Goal: Information Seeking & Learning: Learn about a topic

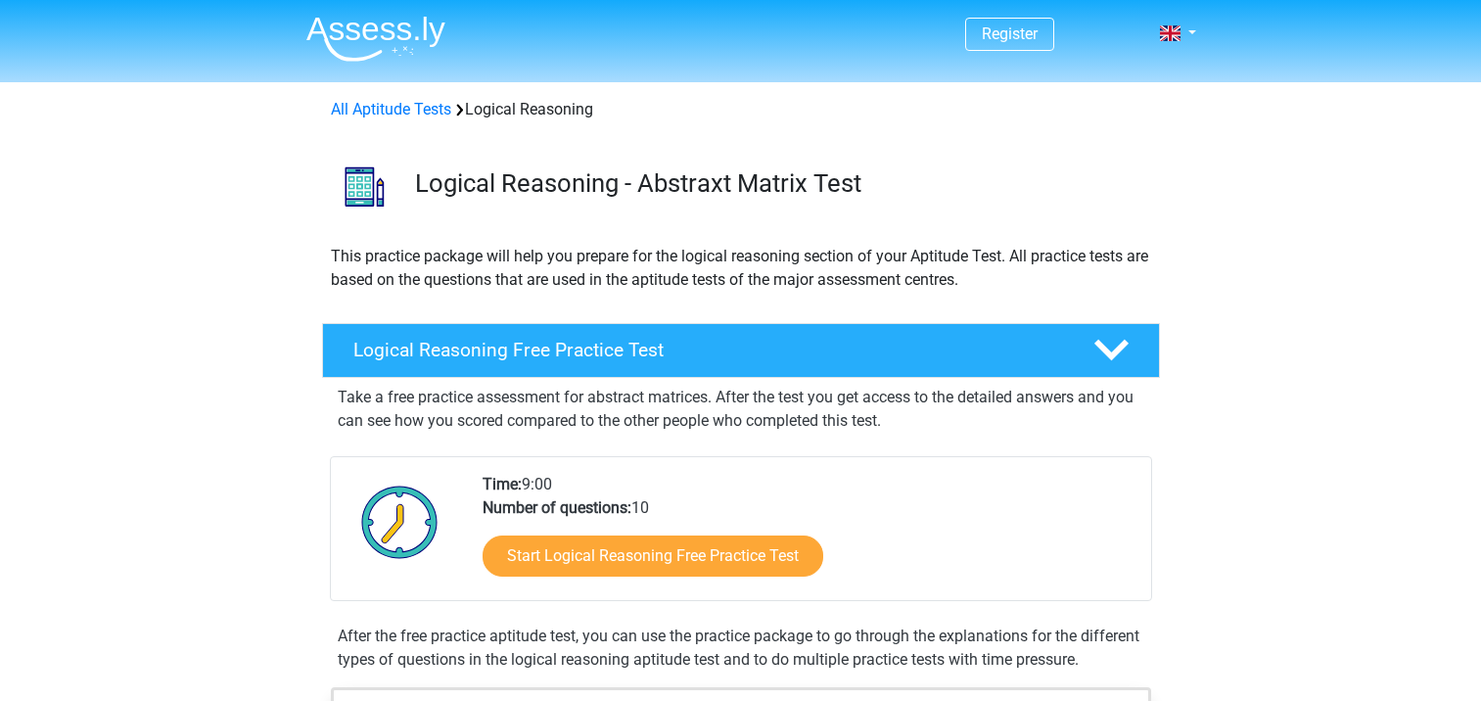
scroll to position [196, 0]
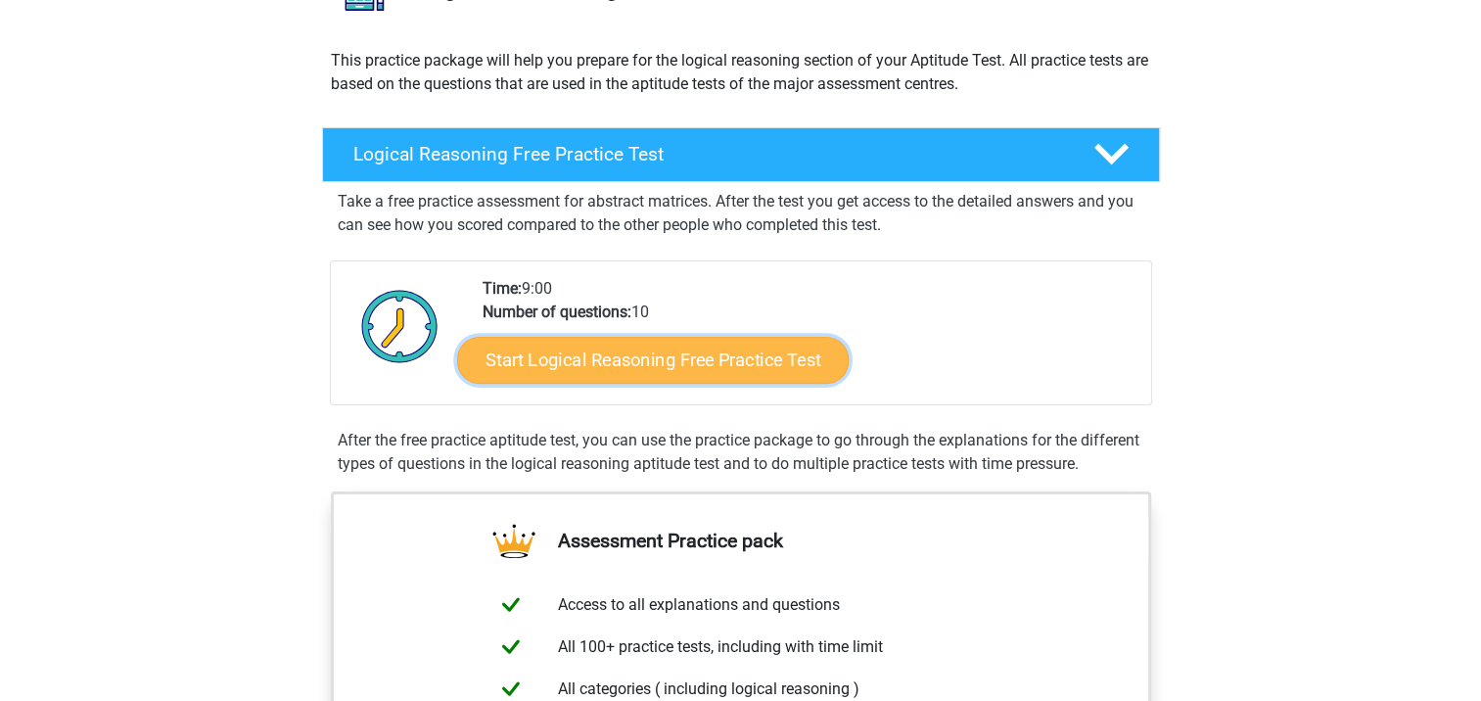
click at [620, 371] on link "Start Logical Reasoning Free Practice Test" at bounding box center [652, 359] width 391 height 47
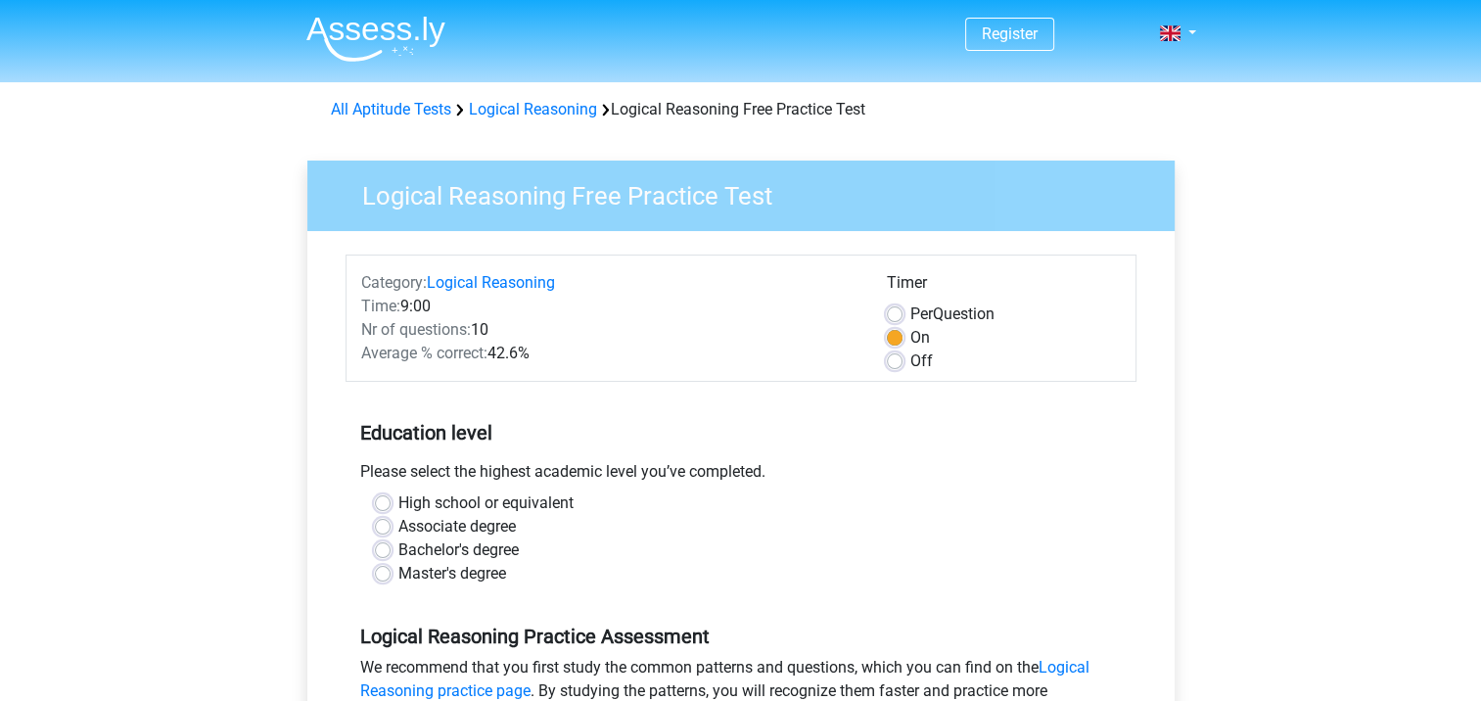
scroll to position [196, 0]
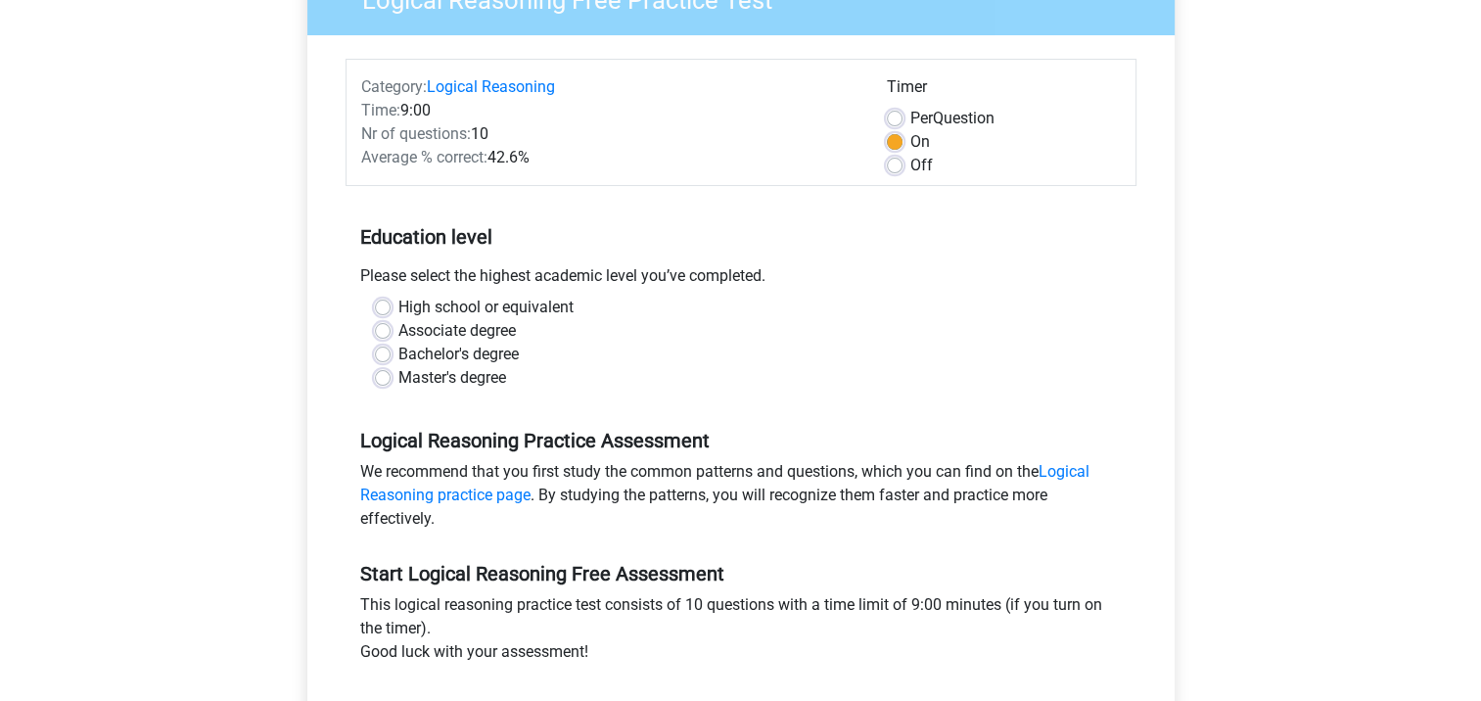
click at [420, 384] on label "Master's degree" at bounding box center [452, 377] width 108 height 23
click at [391, 384] on input "Master's degree" at bounding box center [383, 376] width 16 height 20
radio input "true"
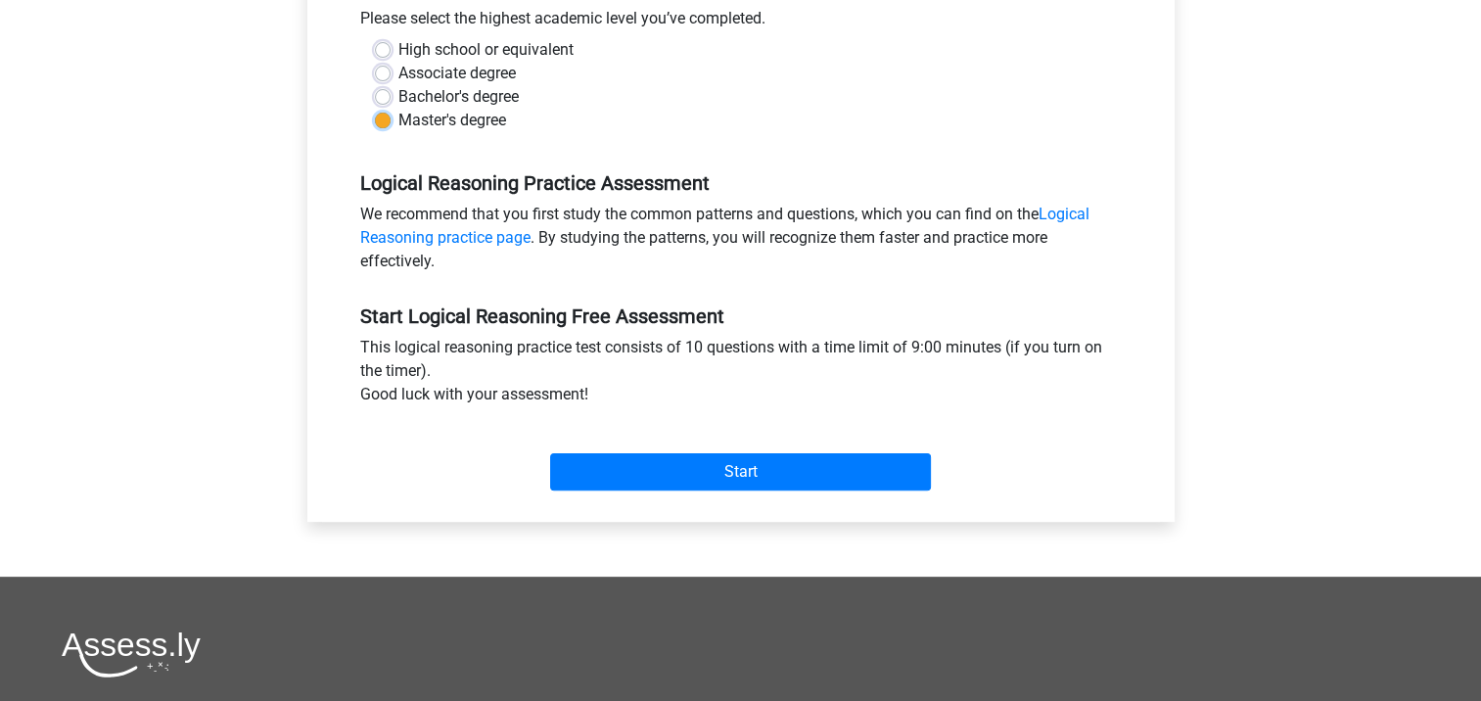
scroll to position [489, 0]
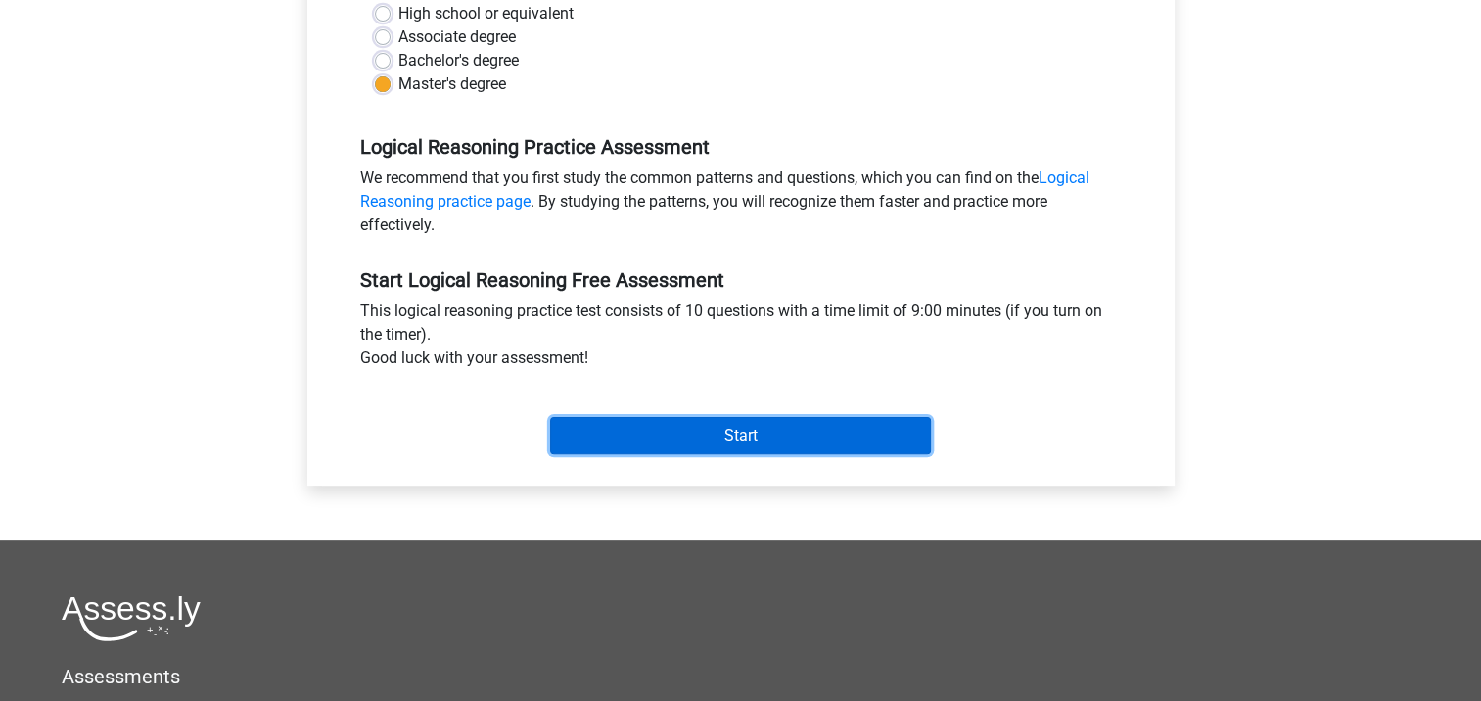
click at [732, 438] on input "Start" at bounding box center [740, 435] width 381 height 37
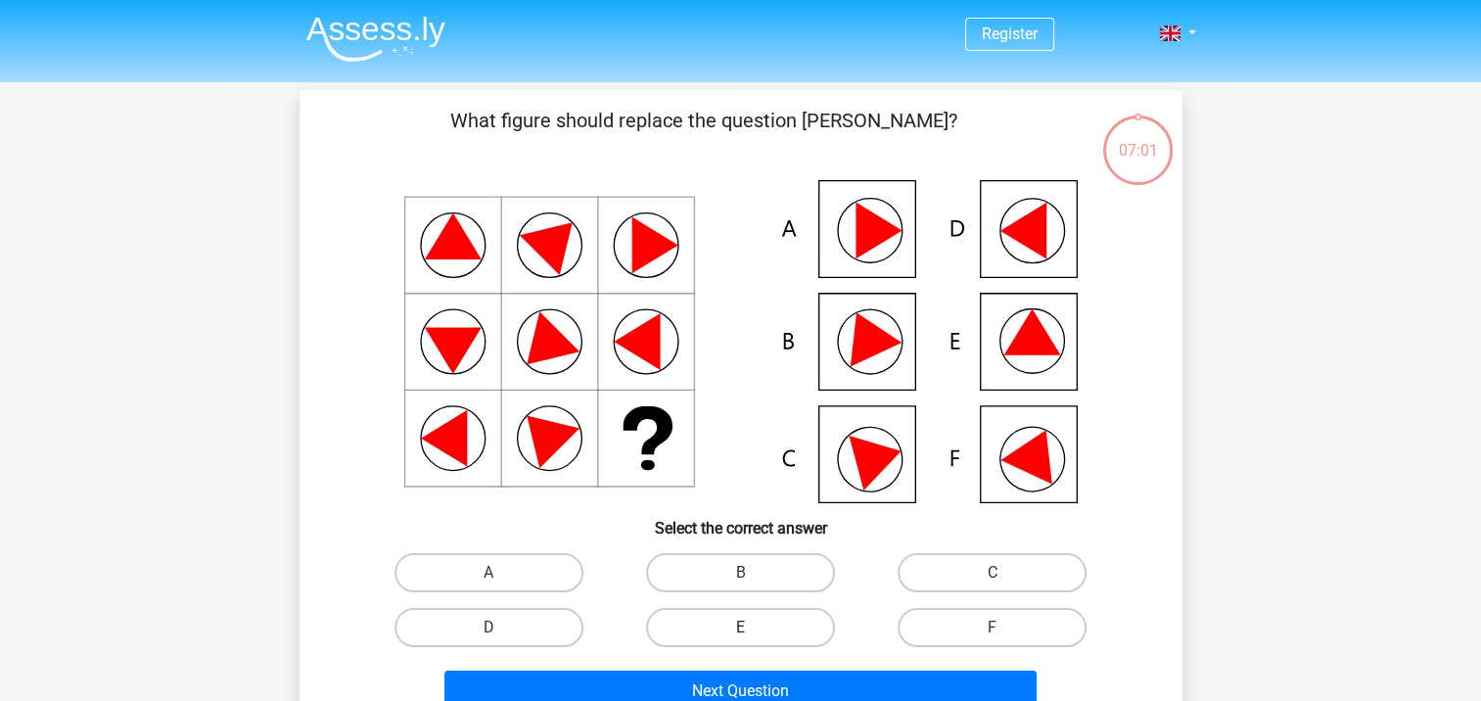
click at [745, 644] on label "E" at bounding box center [740, 627] width 189 height 39
click at [745, 640] on input "E" at bounding box center [746, 633] width 13 height 13
radio input "true"
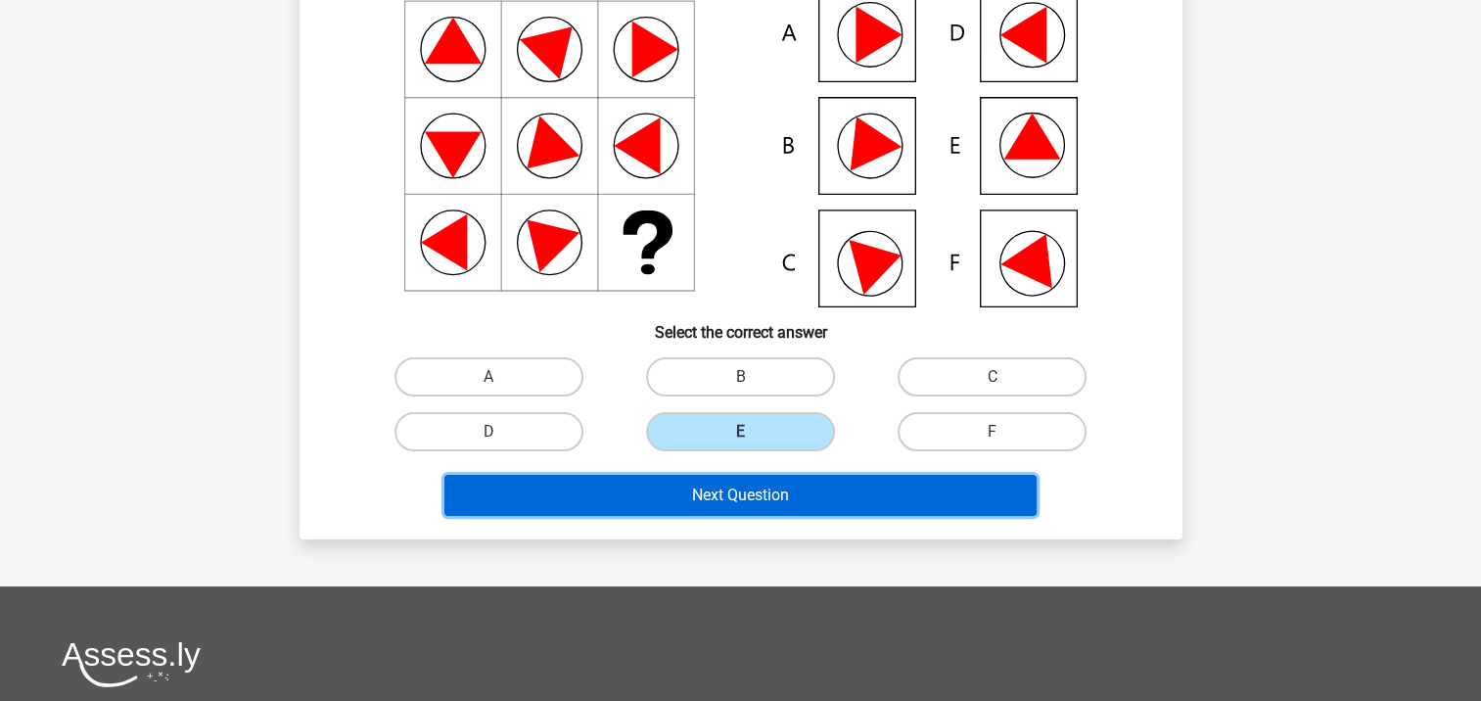
click at [762, 506] on button "Next Question" at bounding box center [740, 495] width 592 height 41
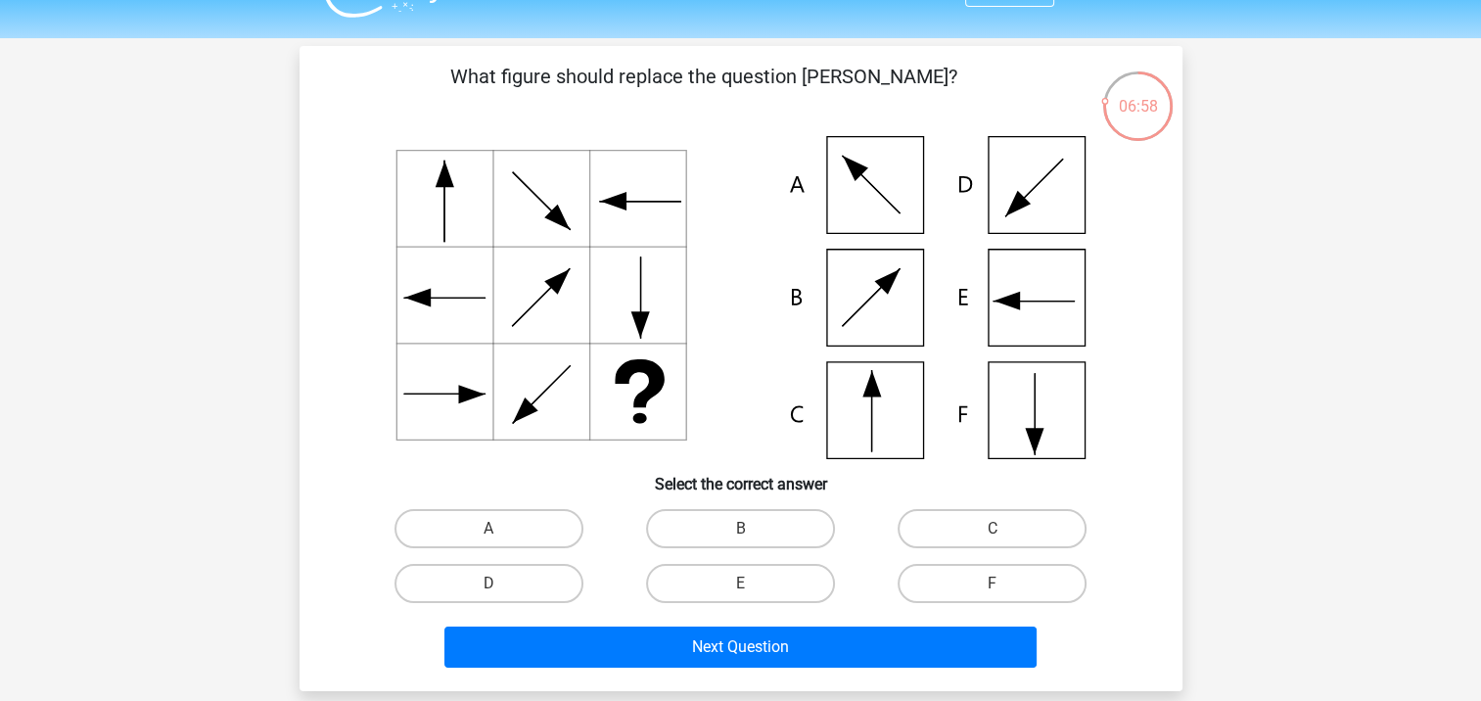
scroll to position [0, 0]
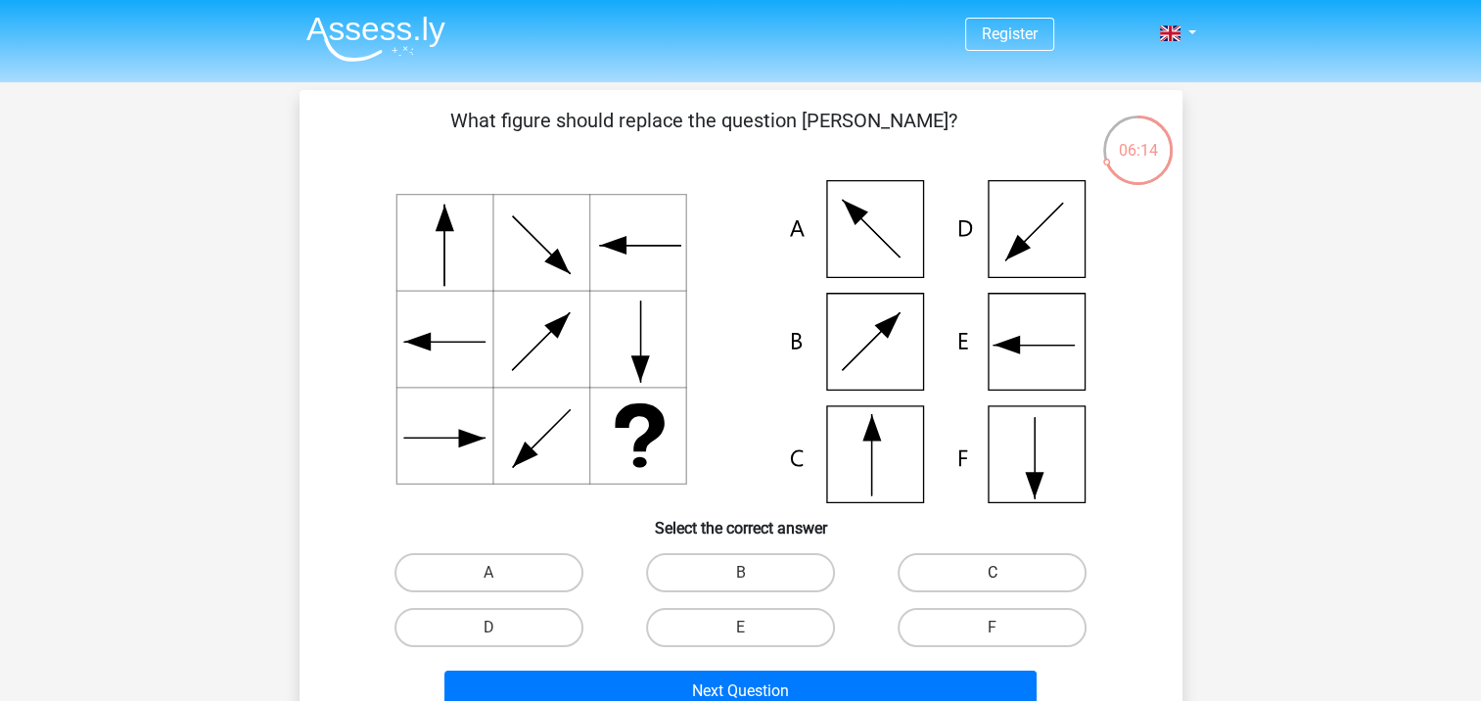
click at [960, 572] on label "C" at bounding box center [991, 572] width 189 height 39
click at [992, 573] on input "C" at bounding box center [998, 579] width 13 height 13
radio input "true"
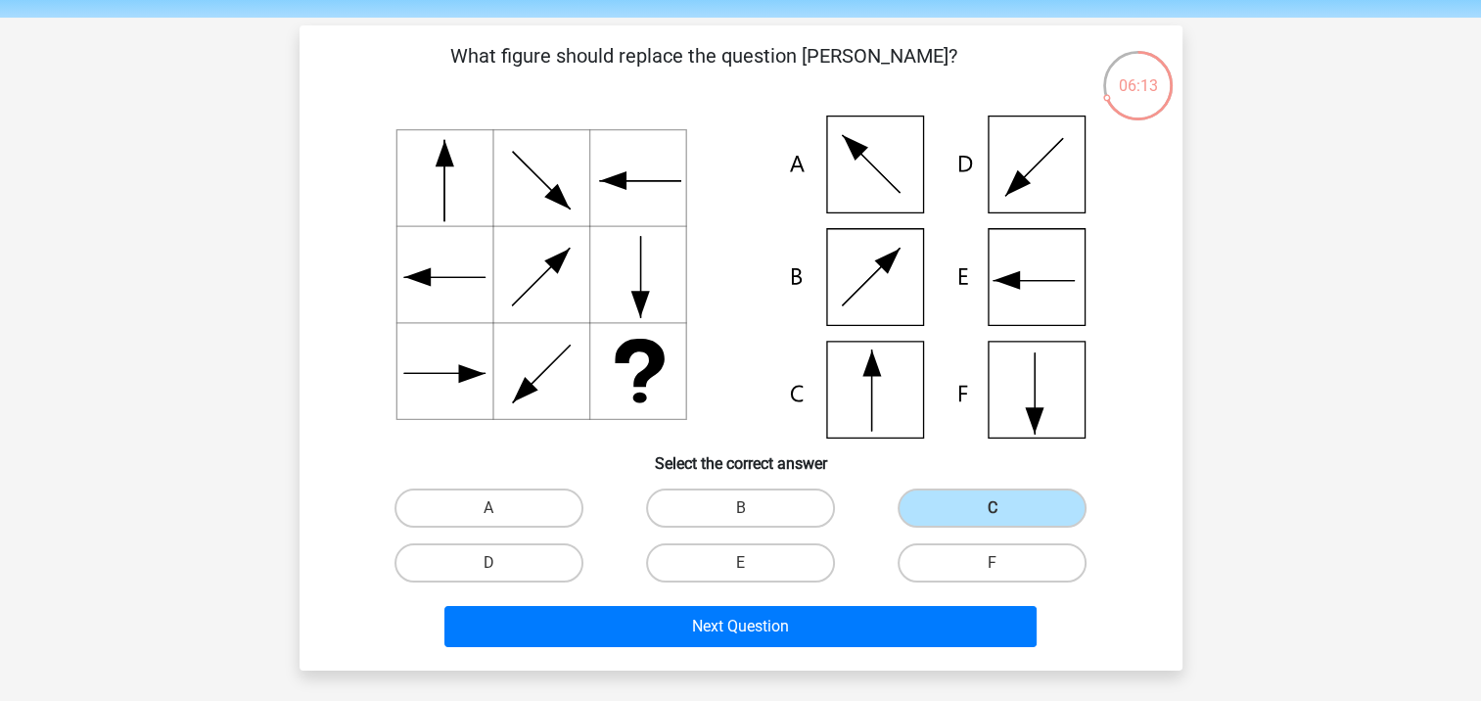
scroll to position [196, 0]
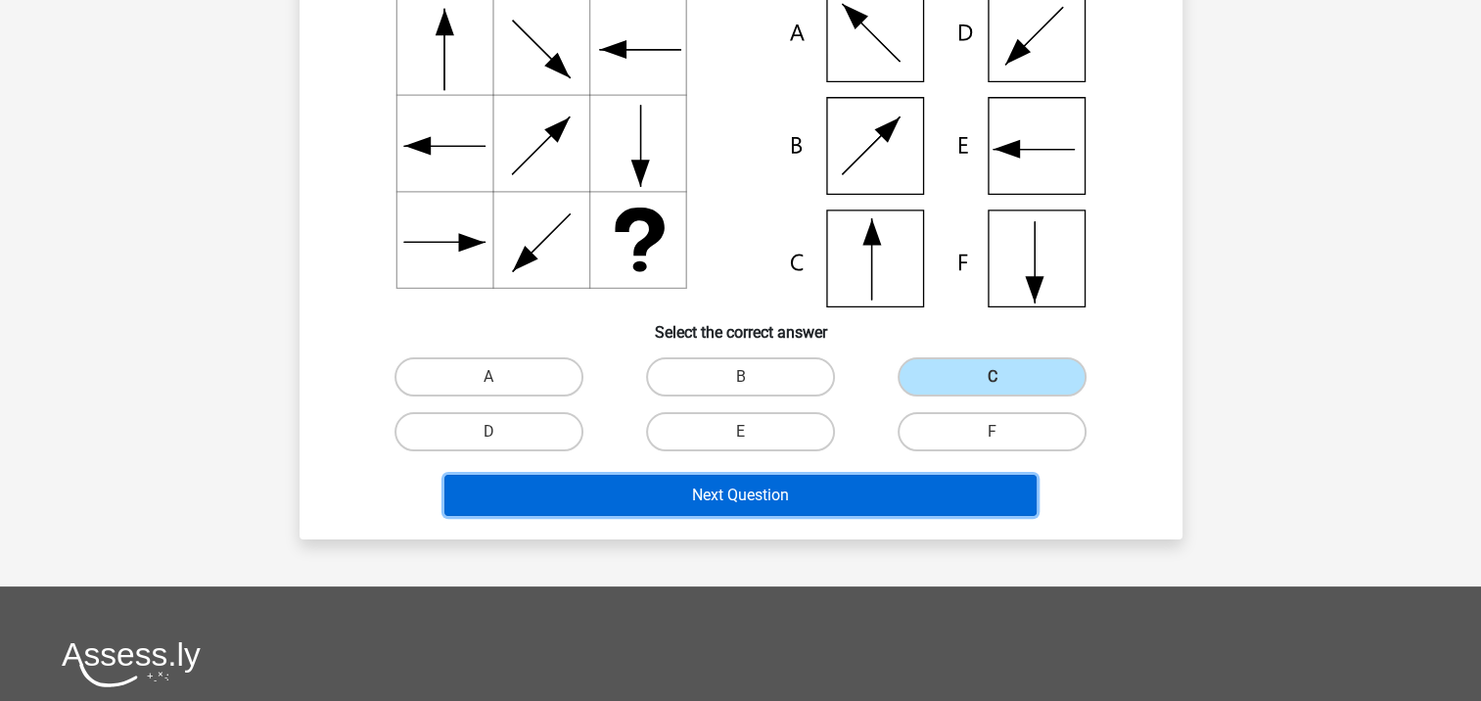
click at [732, 498] on button "Next Question" at bounding box center [740, 495] width 592 height 41
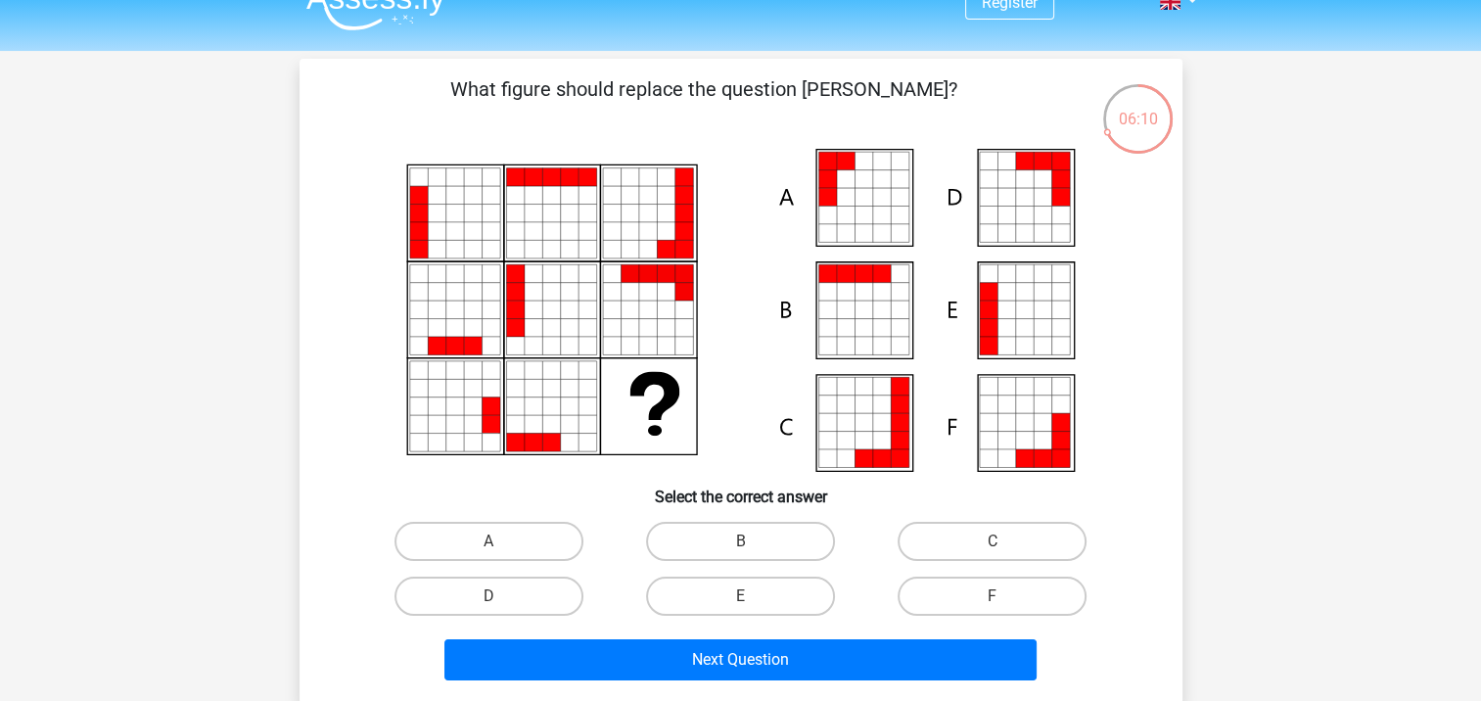
scroll to position [0, 0]
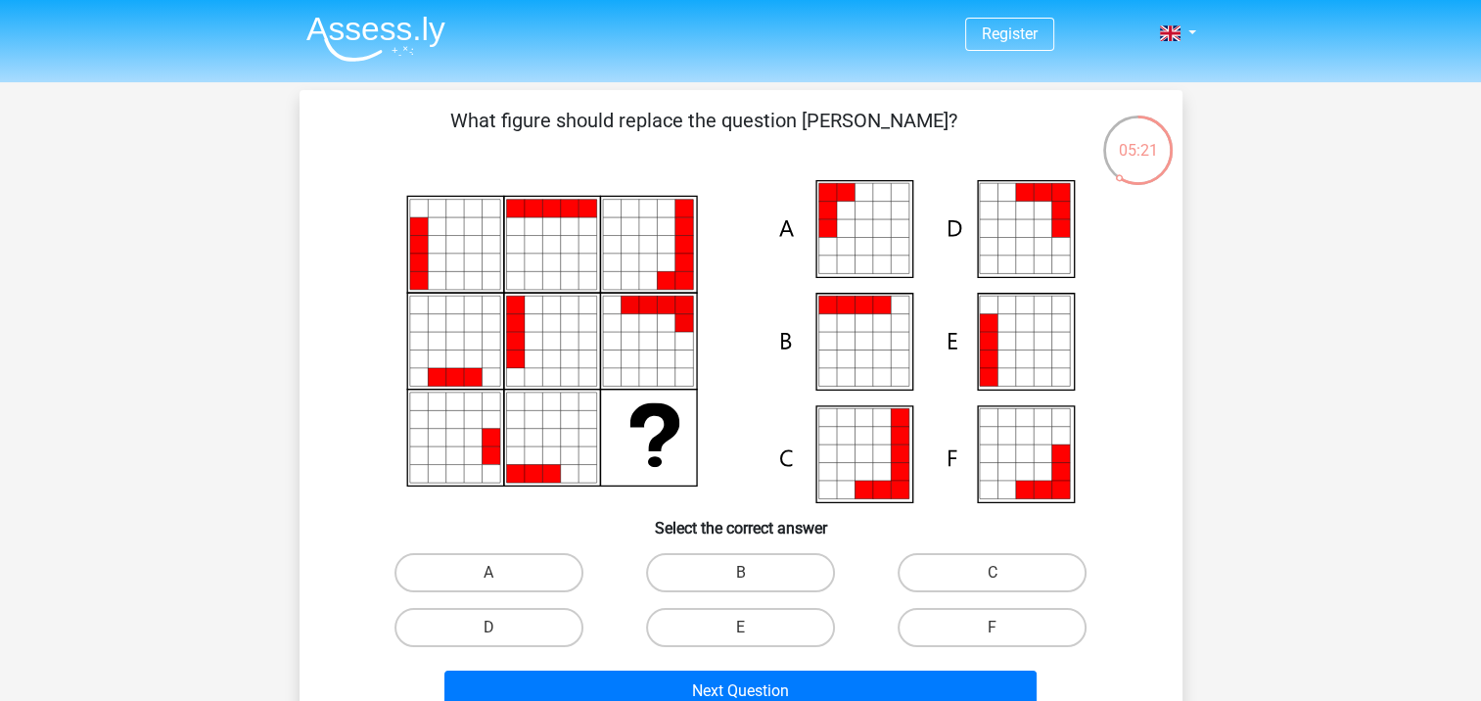
click at [478, 597] on div "A B C D E" at bounding box center [741, 600] width 756 height 110
drag, startPoint x: 478, startPoint y: 597, endPoint x: 465, endPoint y: 581, distance: 20.2
click at [465, 581] on label "A" at bounding box center [488, 572] width 189 height 39
click at [488, 581] on input "A" at bounding box center [494, 579] width 13 height 13
radio input "true"
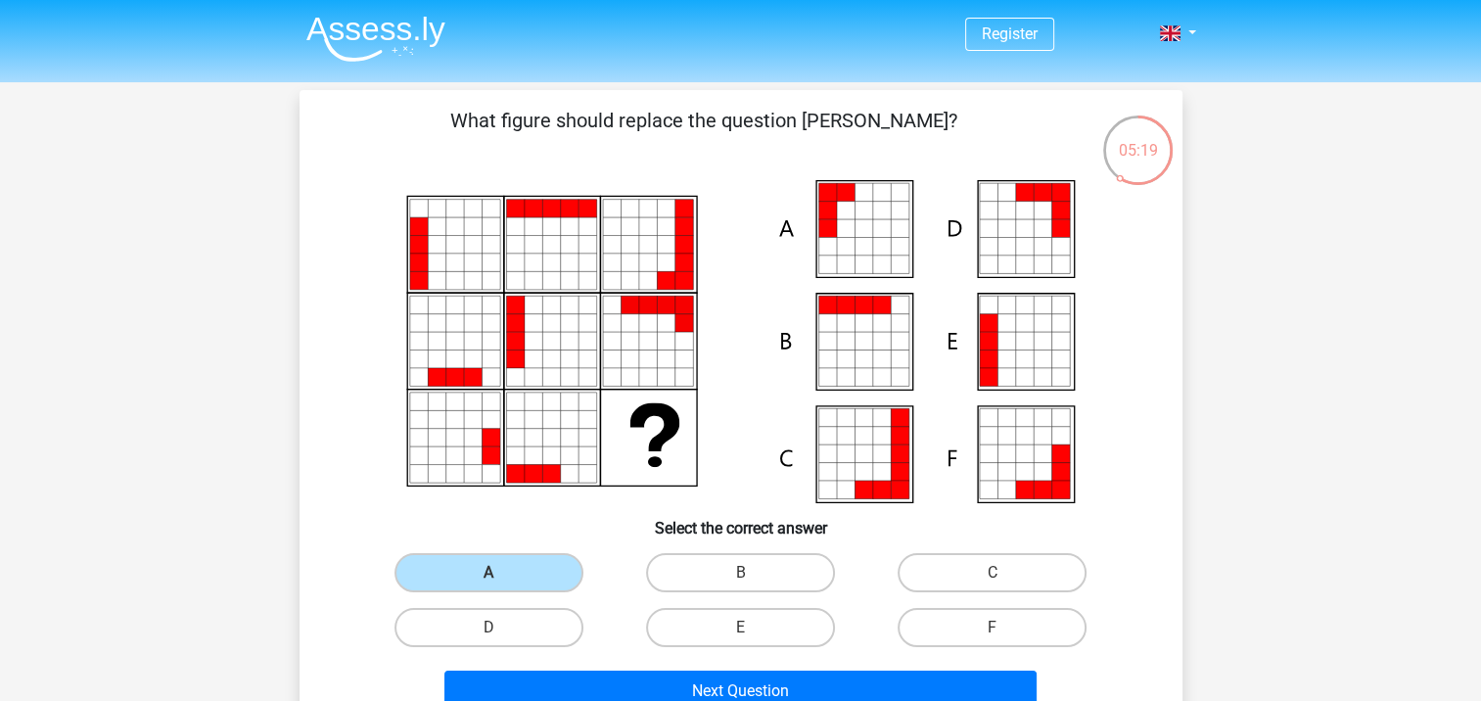
scroll to position [98, 0]
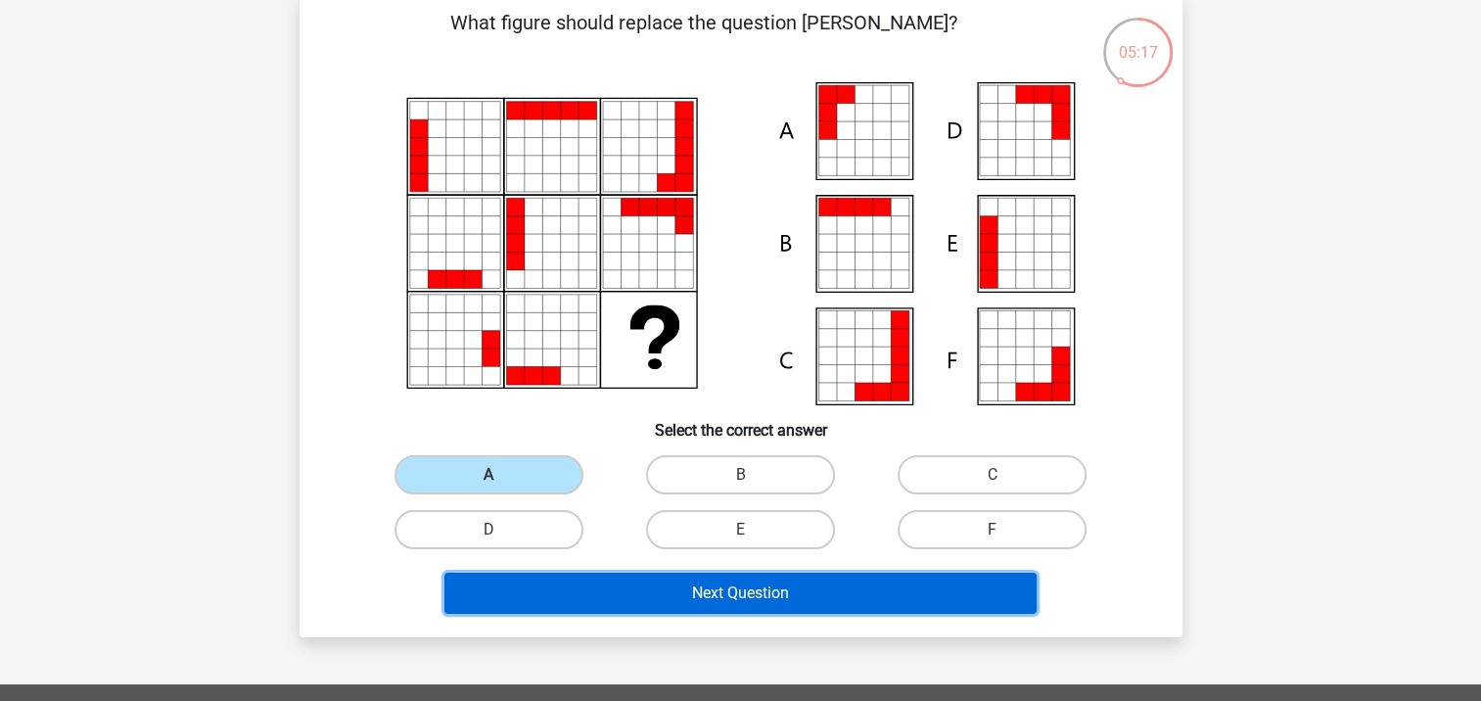
click at [710, 591] on button "Next Question" at bounding box center [740, 593] width 592 height 41
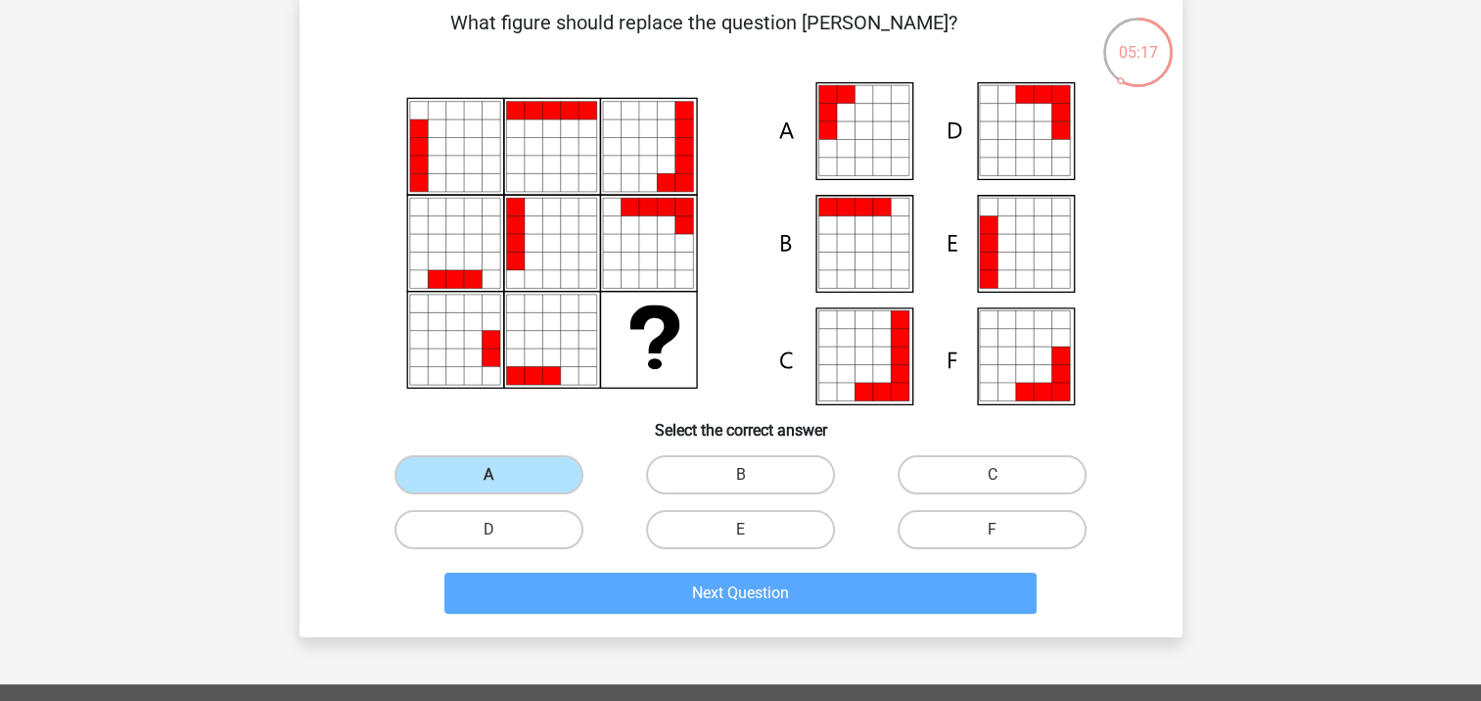
scroll to position [90, 0]
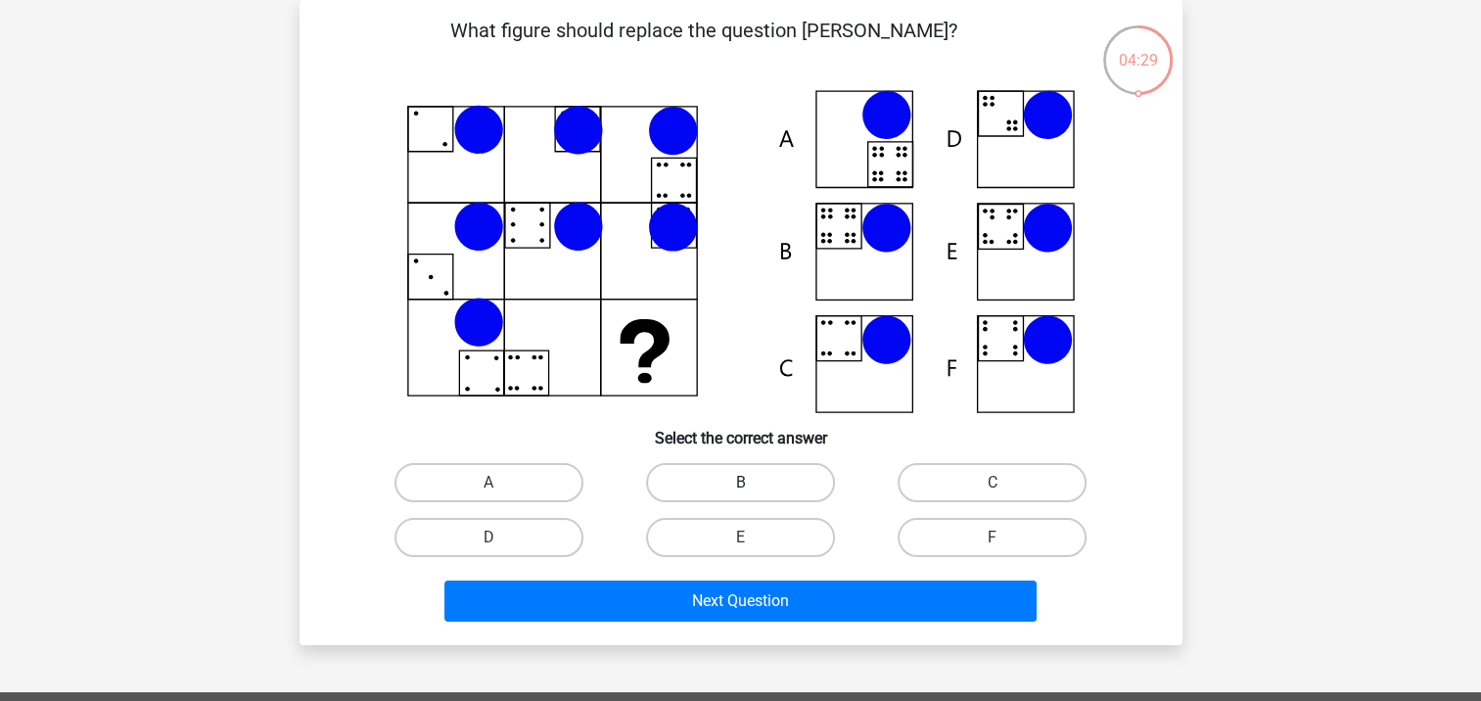
click at [698, 476] on label "B" at bounding box center [740, 482] width 189 height 39
click at [740, 483] on input "B" at bounding box center [746, 489] width 13 height 13
radio input "true"
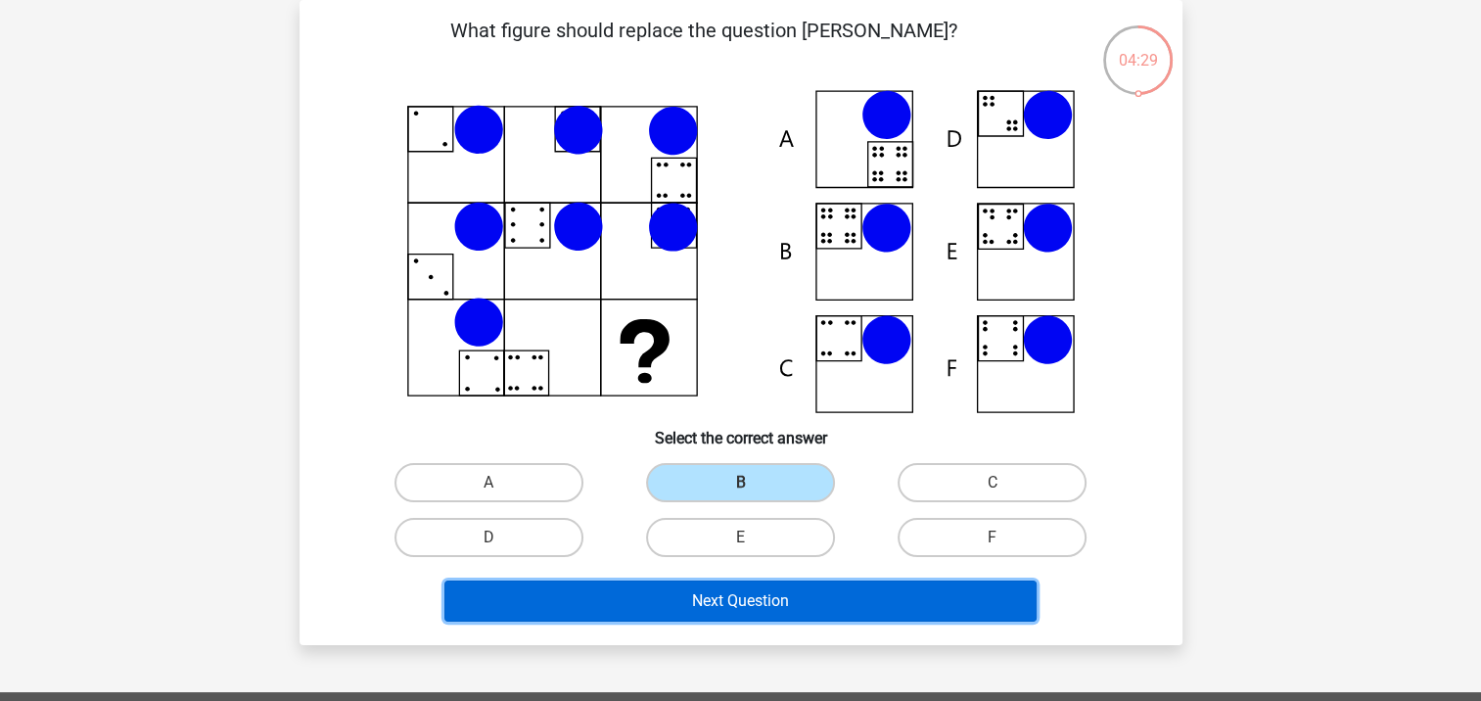
click at [727, 603] on button "Next Question" at bounding box center [740, 600] width 592 height 41
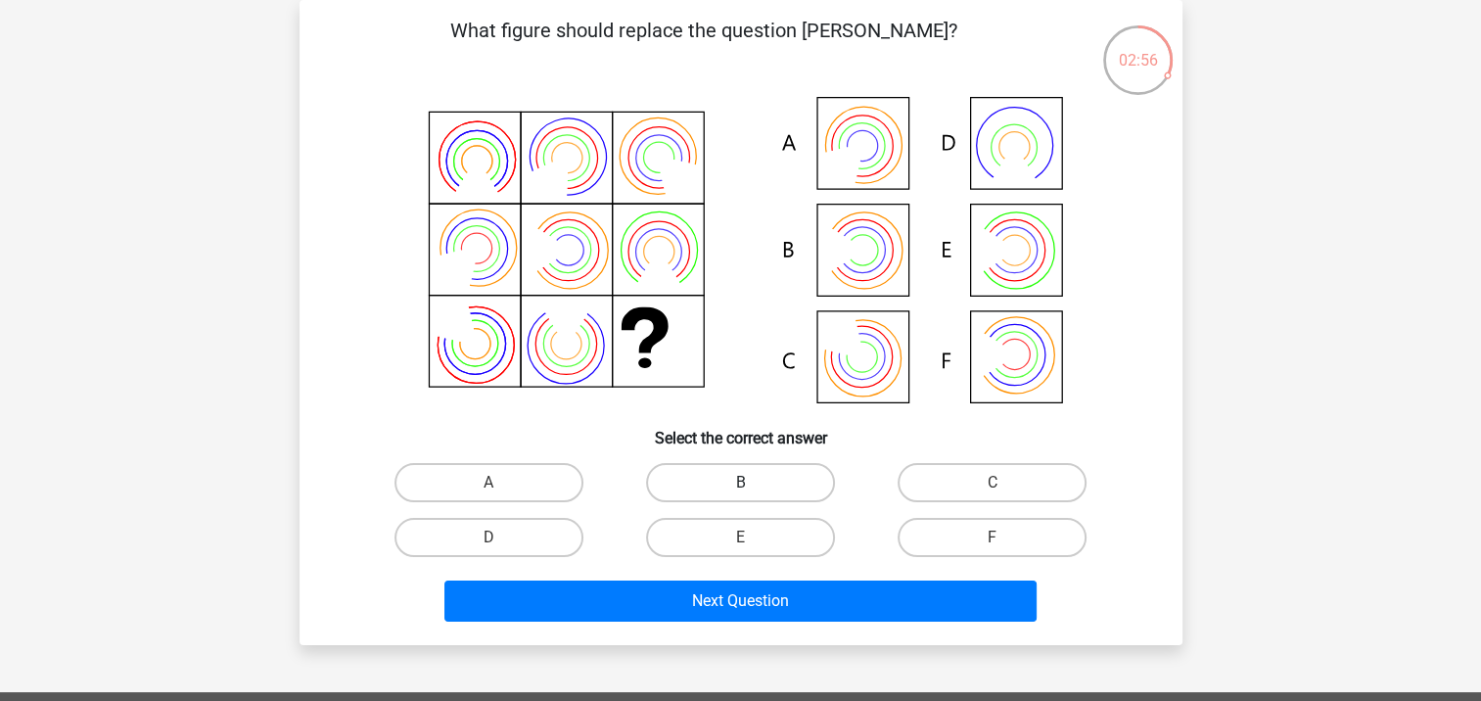
click at [737, 488] on label "B" at bounding box center [740, 482] width 189 height 39
click at [740, 488] on input "B" at bounding box center [746, 489] width 13 height 13
radio input "true"
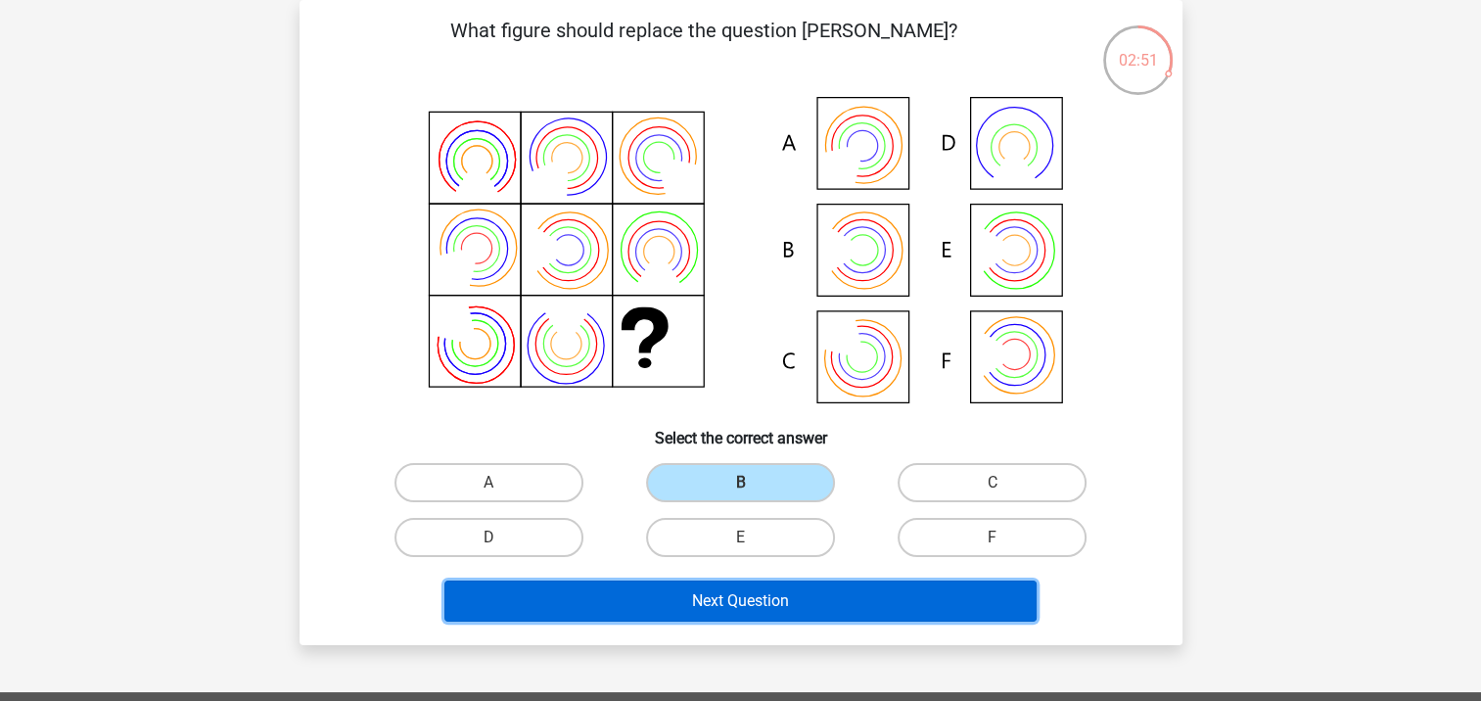
click at [733, 591] on button "Next Question" at bounding box center [740, 600] width 592 height 41
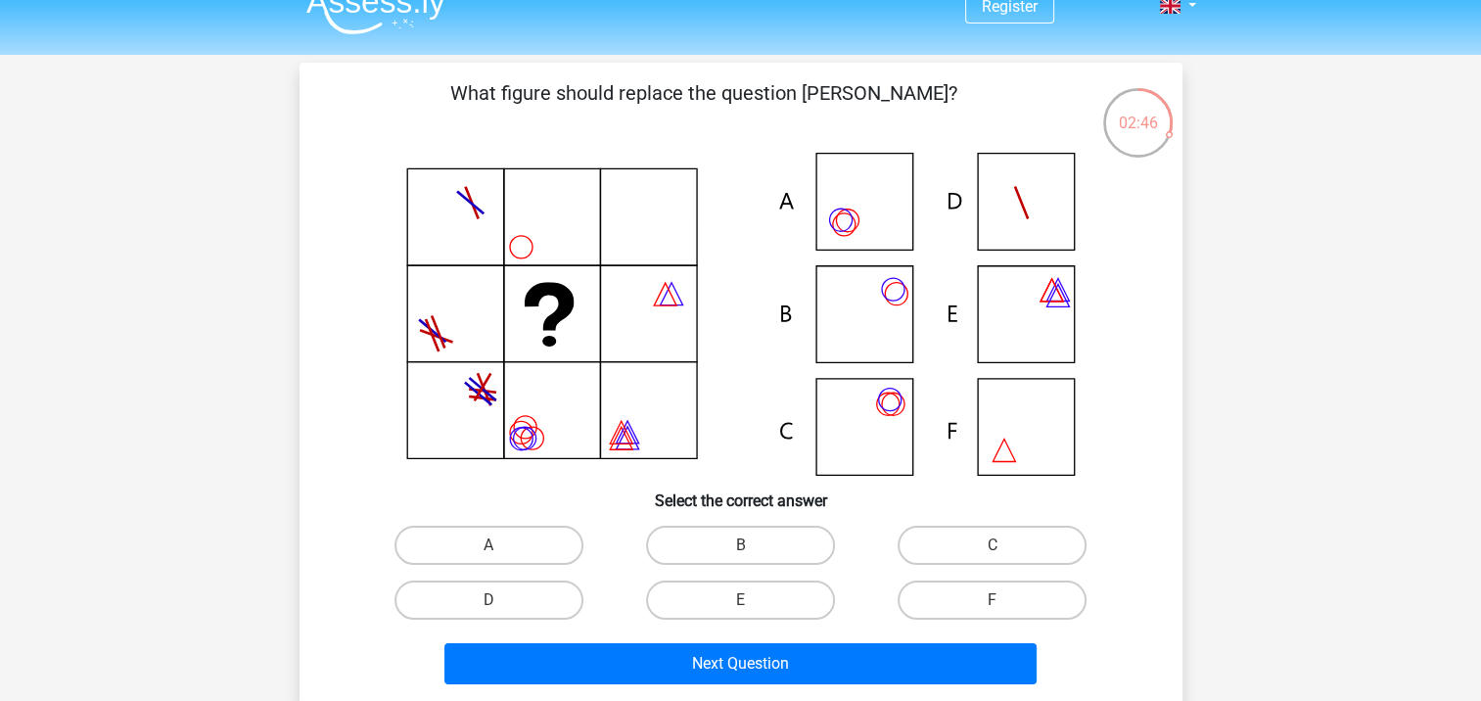
scroll to position [0, 0]
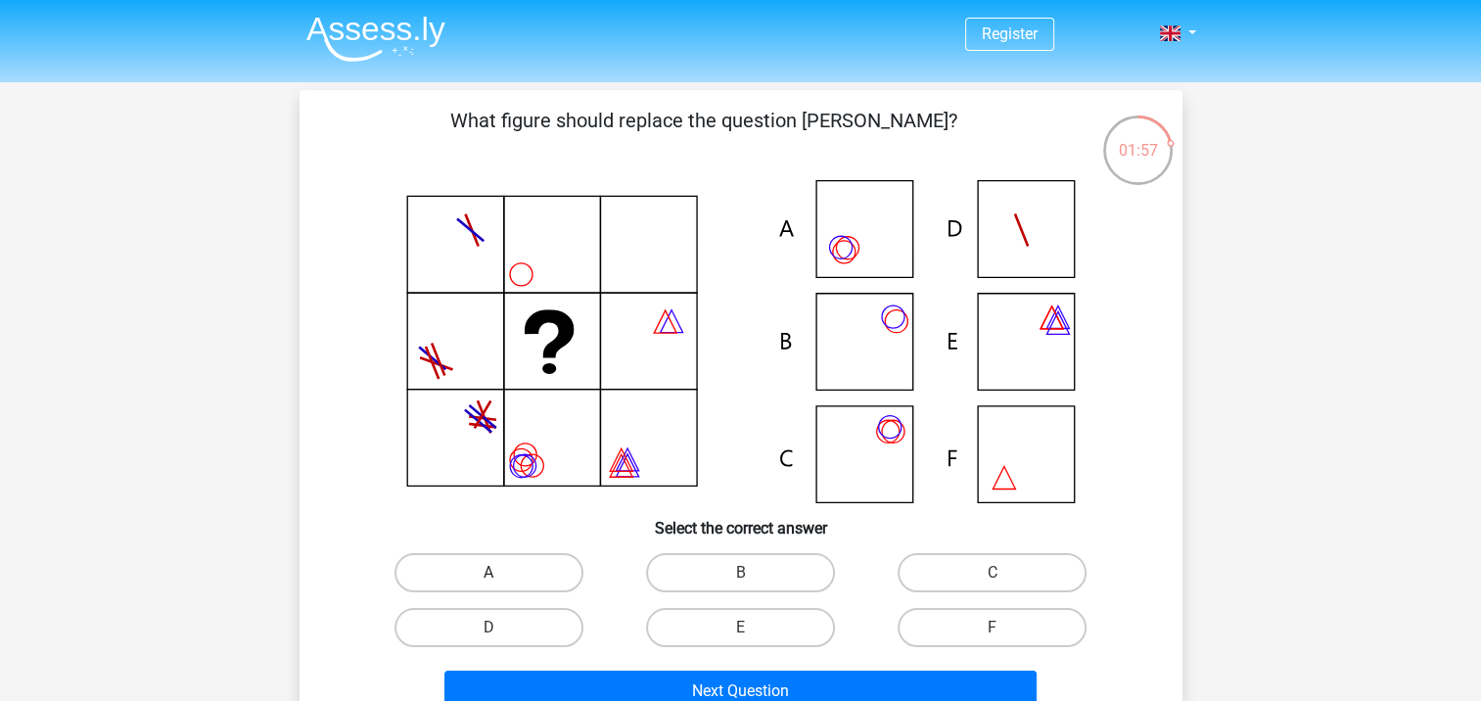
click at [490, 571] on label "A" at bounding box center [488, 572] width 189 height 39
click at [490, 573] on input "A" at bounding box center [494, 579] width 13 height 13
radio input "true"
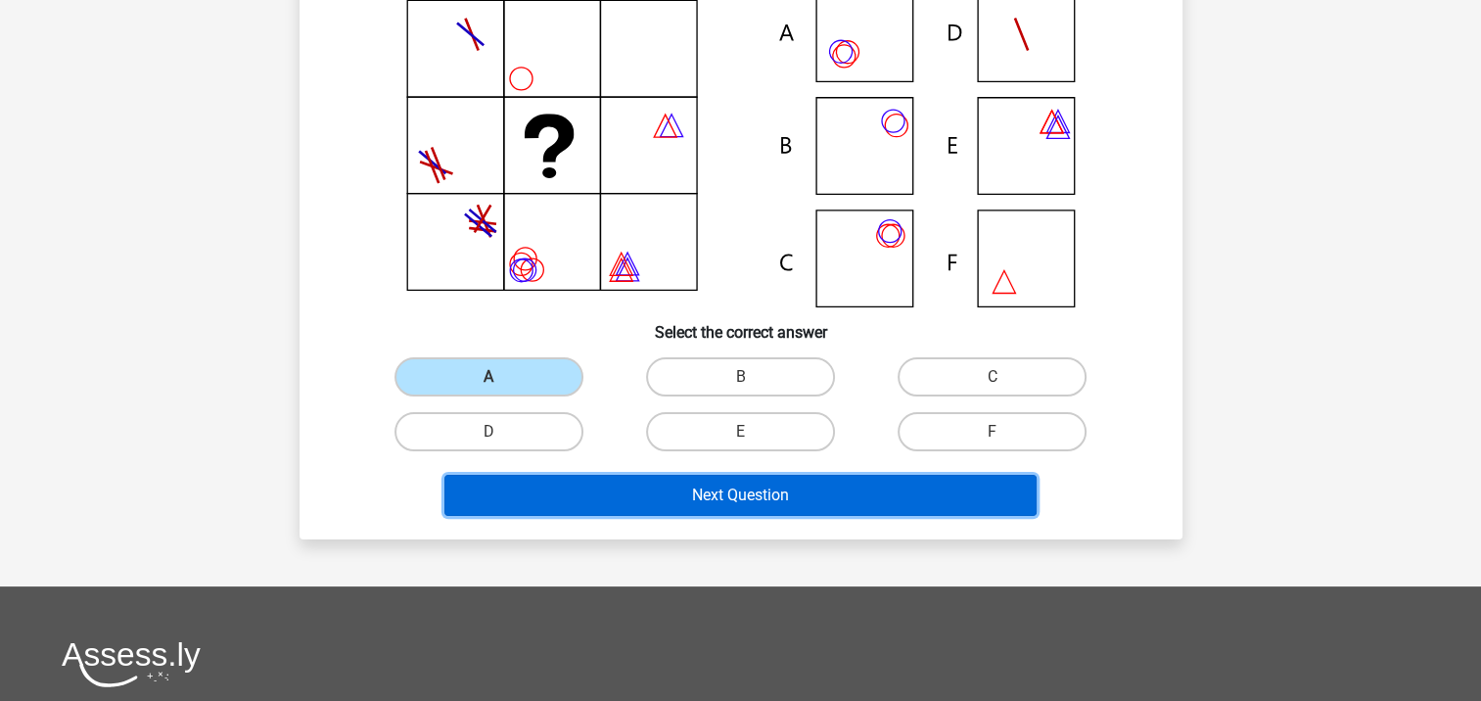
click at [771, 489] on button "Next Question" at bounding box center [740, 495] width 592 height 41
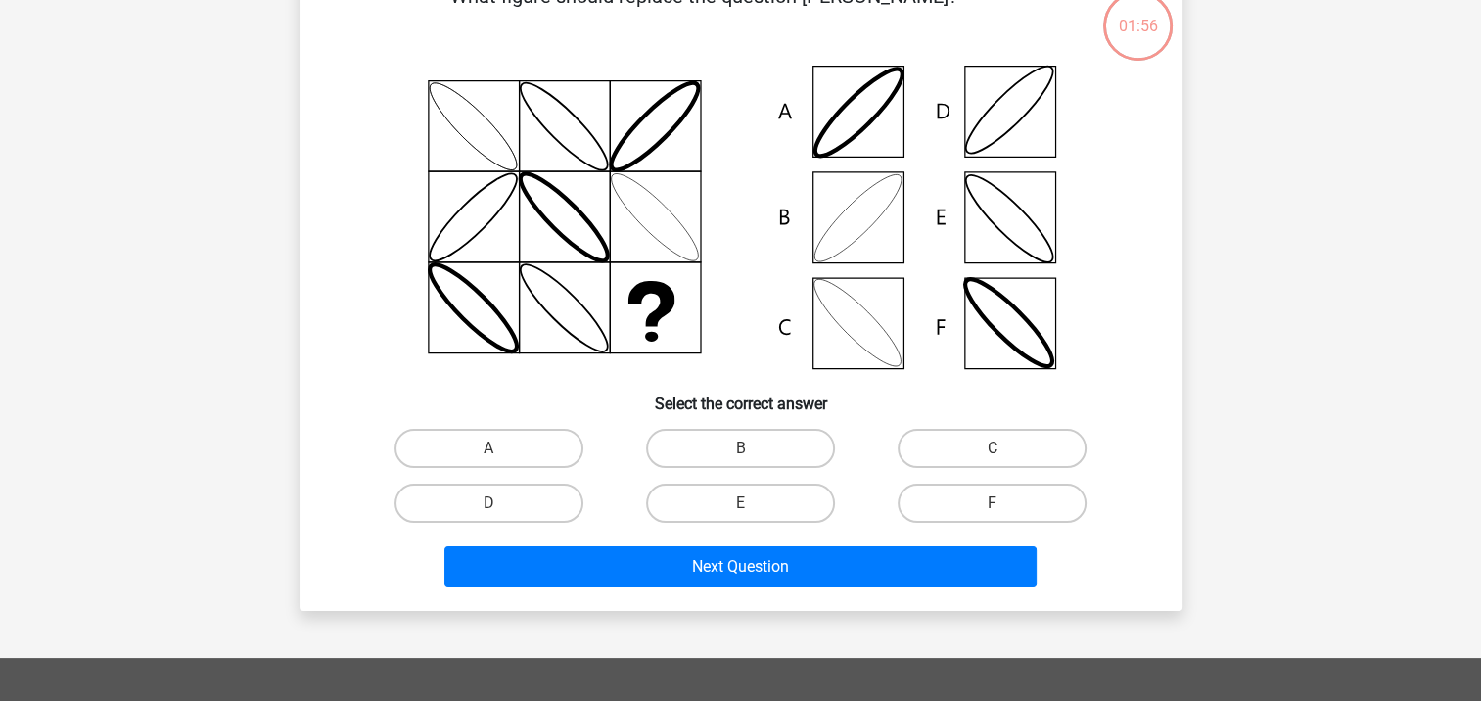
scroll to position [90, 0]
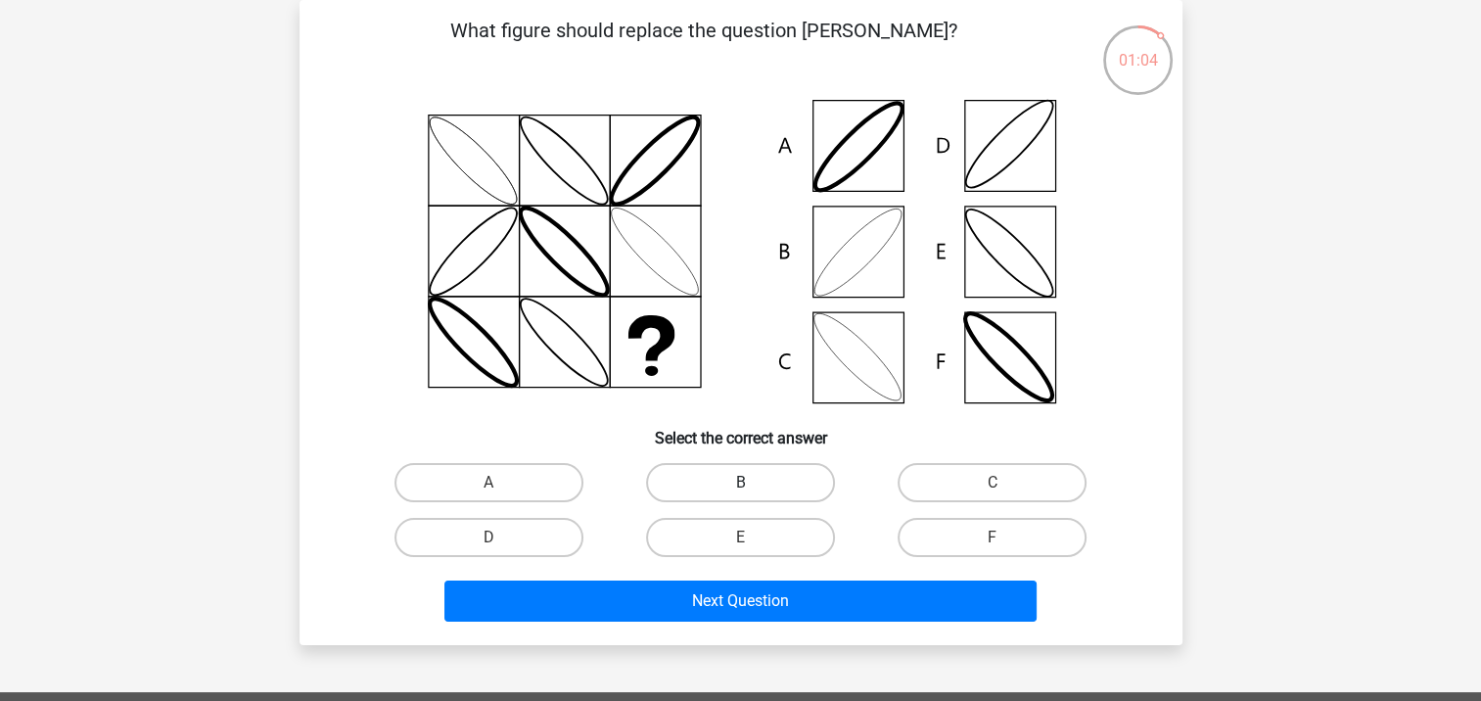
click at [727, 478] on label "B" at bounding box center [740, 482] width 189 height 39
click at [740, 483] on input "B" at bounding box center [746, 489] width 13 height 13
radio input "true"
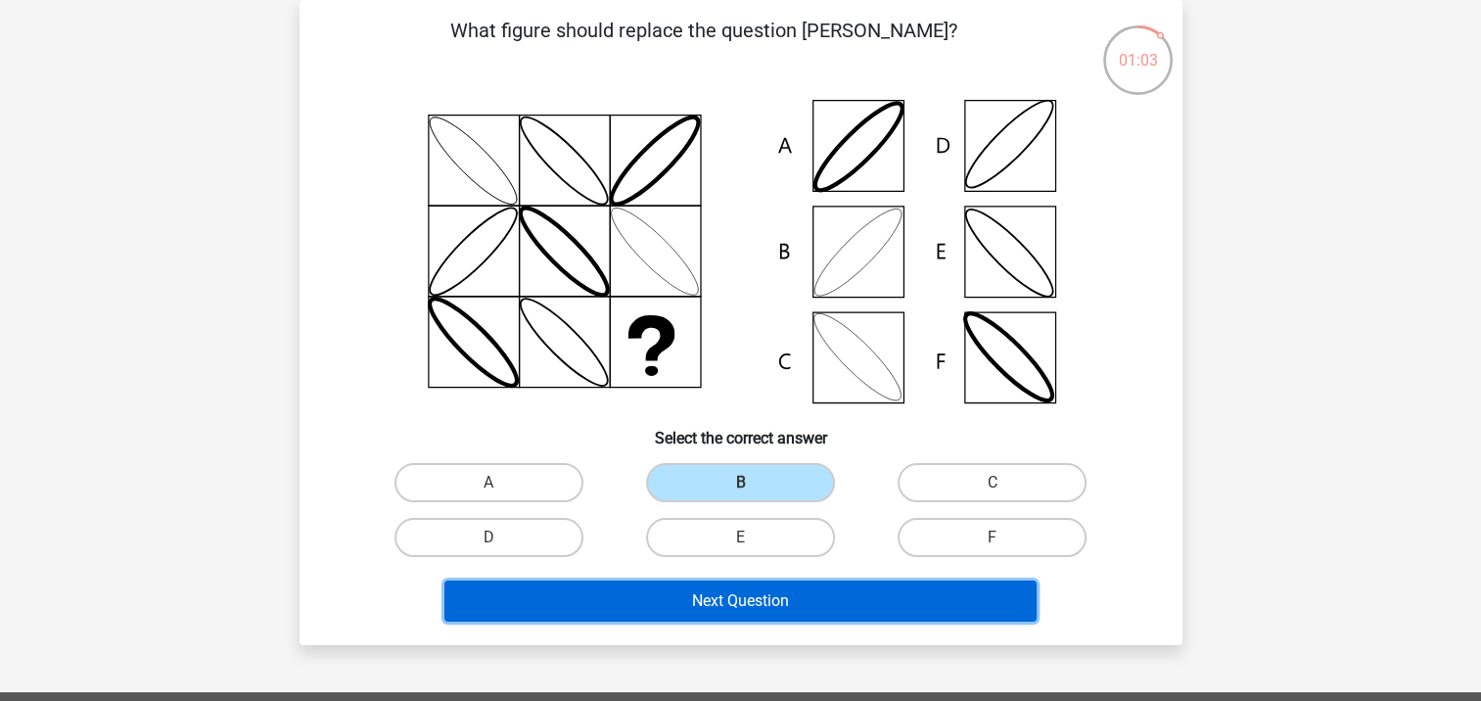
click at [720, 603] on button "Next Question" at bounding box center [740, 600] width 592 height 41
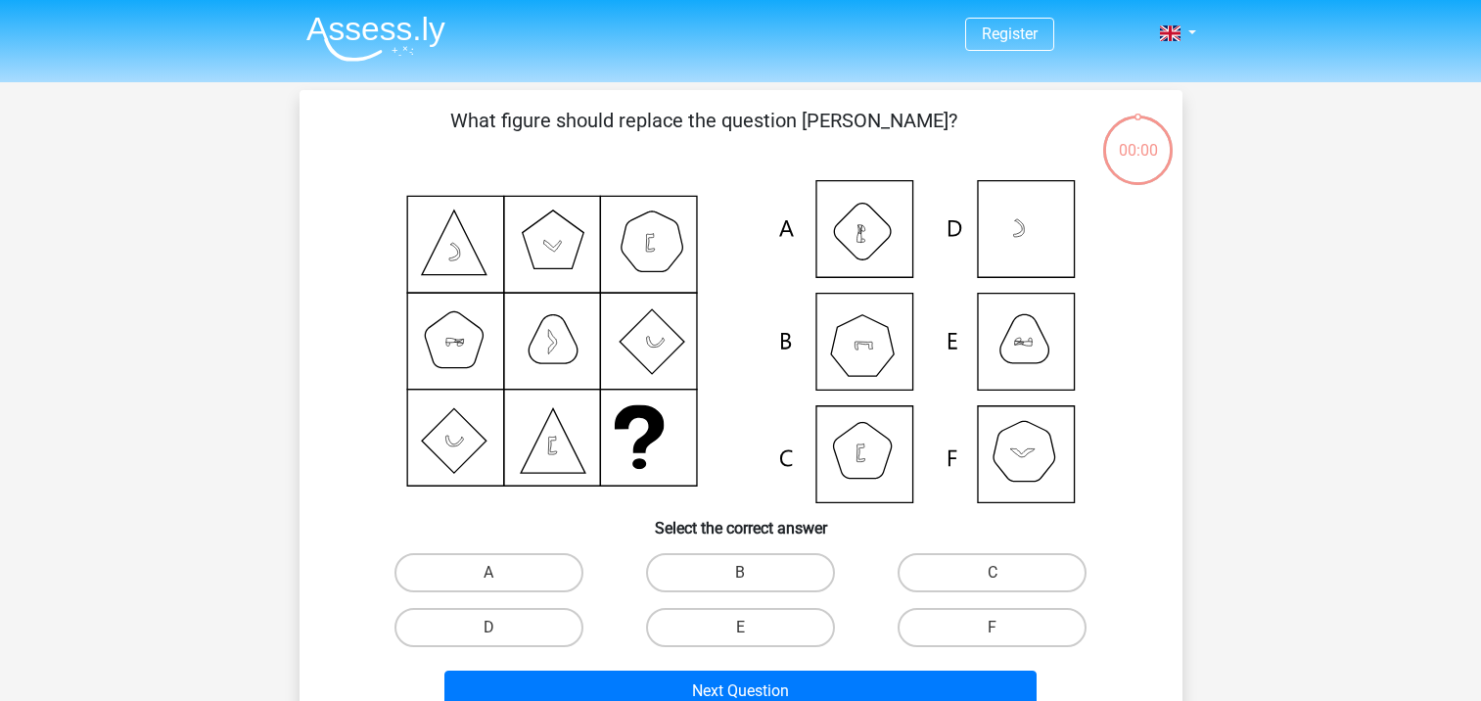
scroll to position [90, 0]
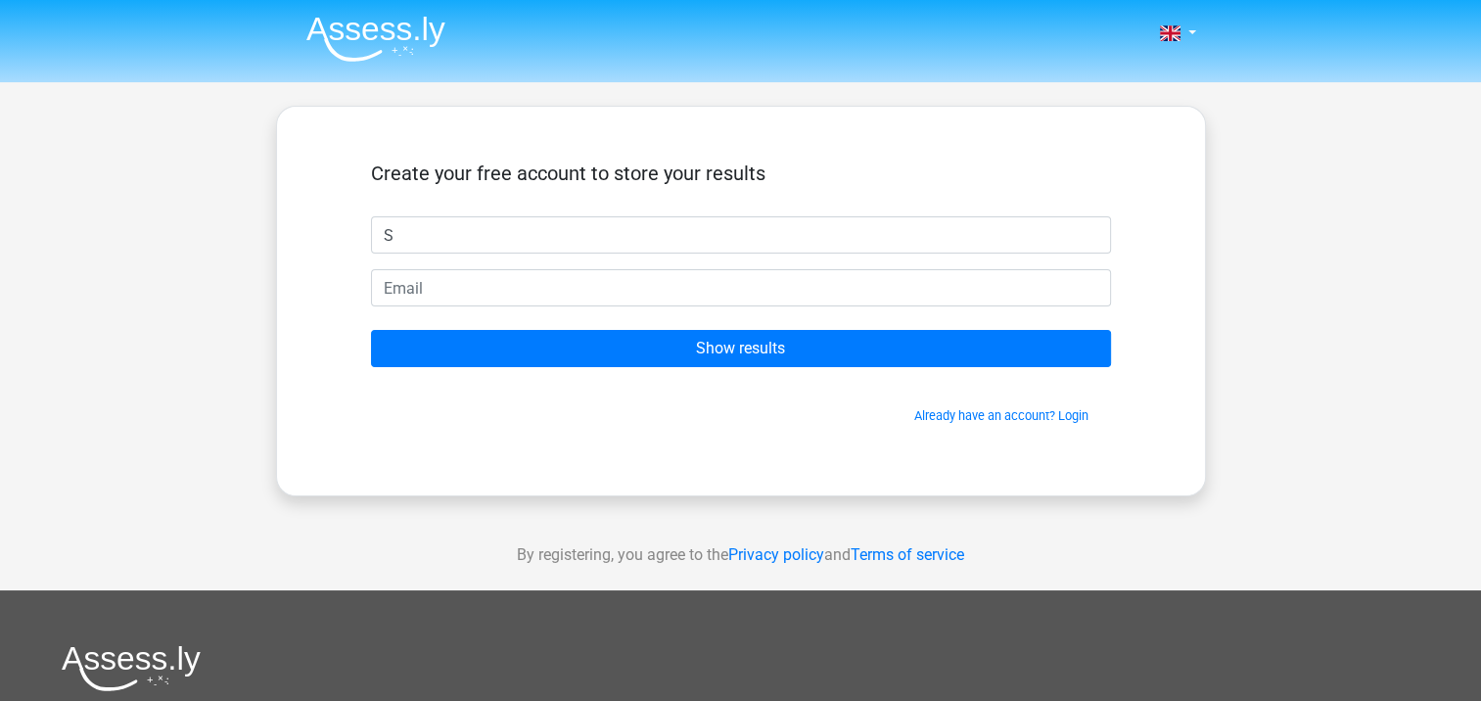
type input "[PERSON_NAME]"
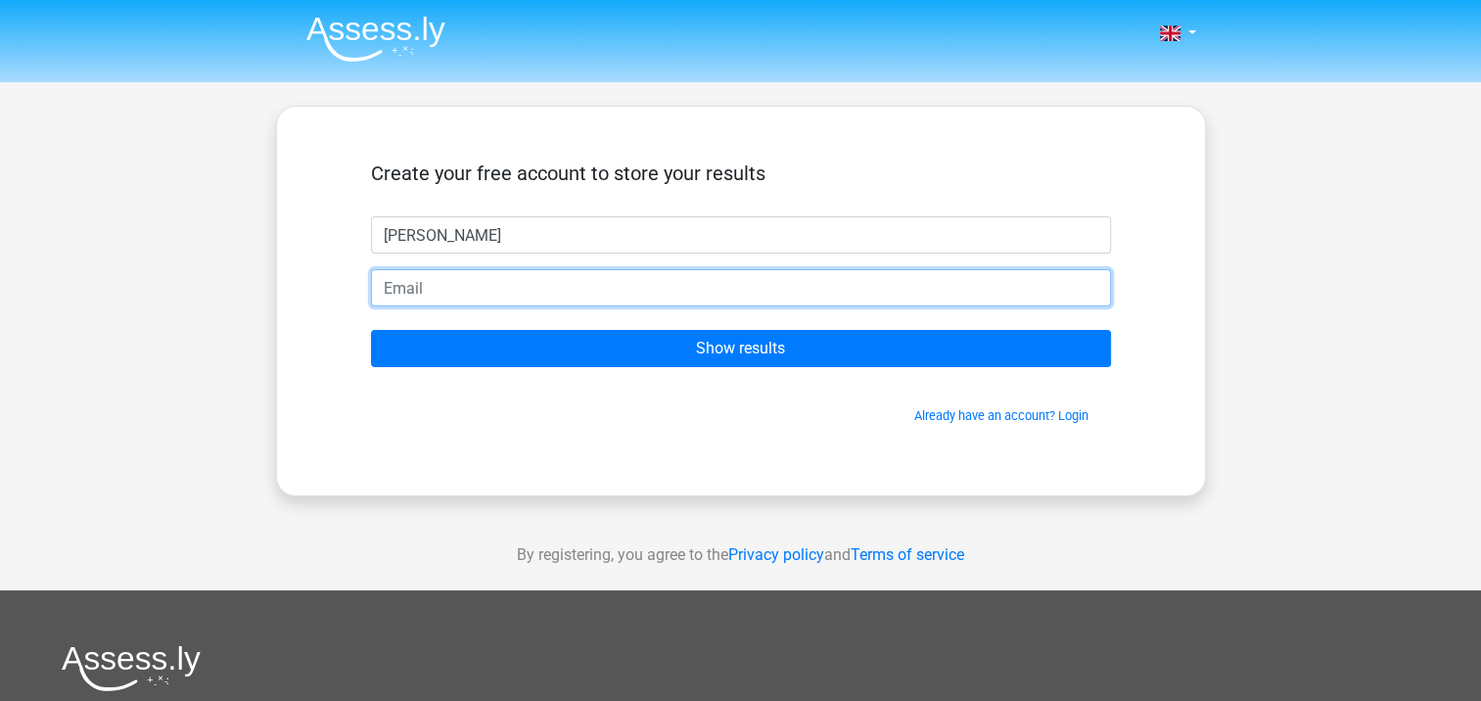
click at [520, 294] on input "email" at bounding box center [741, 287] width 740 height 37
type input "topinambur.fly@gmx.de"
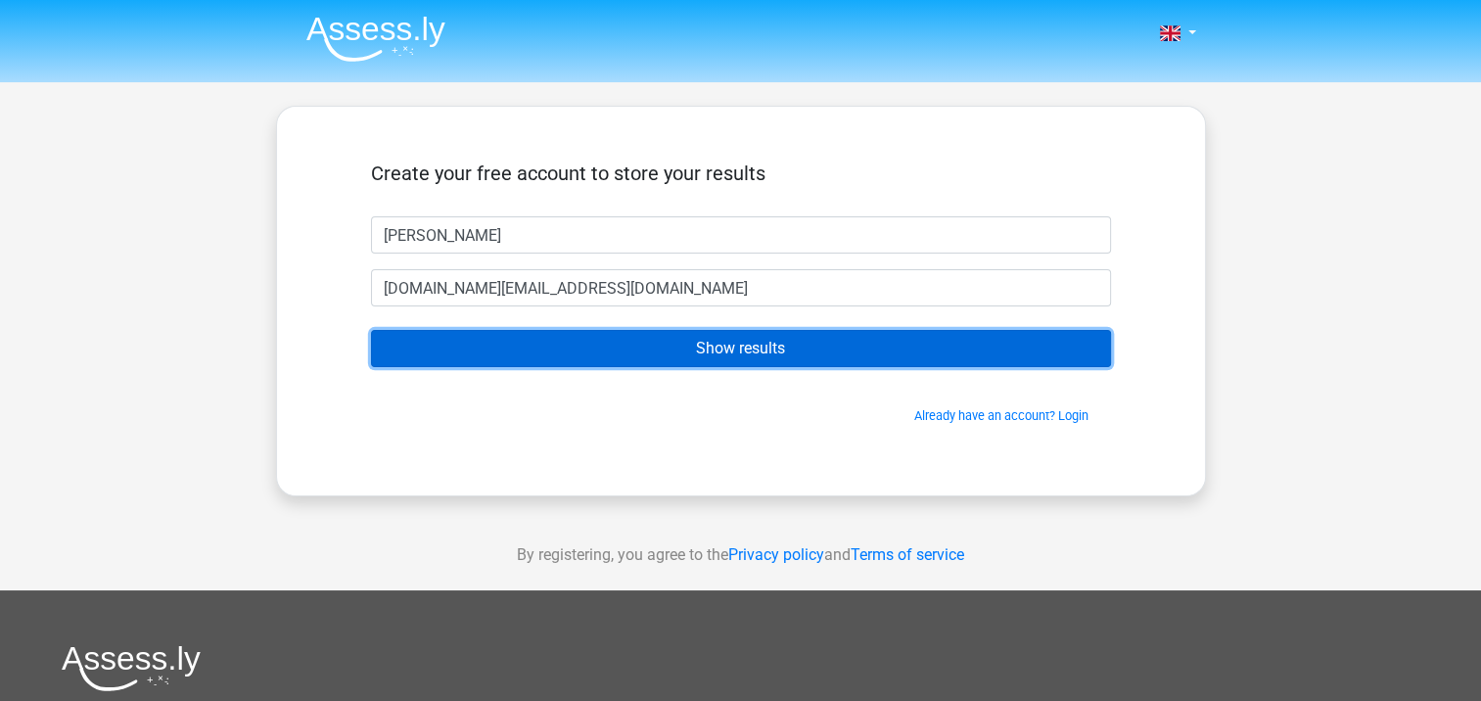
click at [719, 348] on input "Show results" at bounding box center [741, 348] width 740 height 37
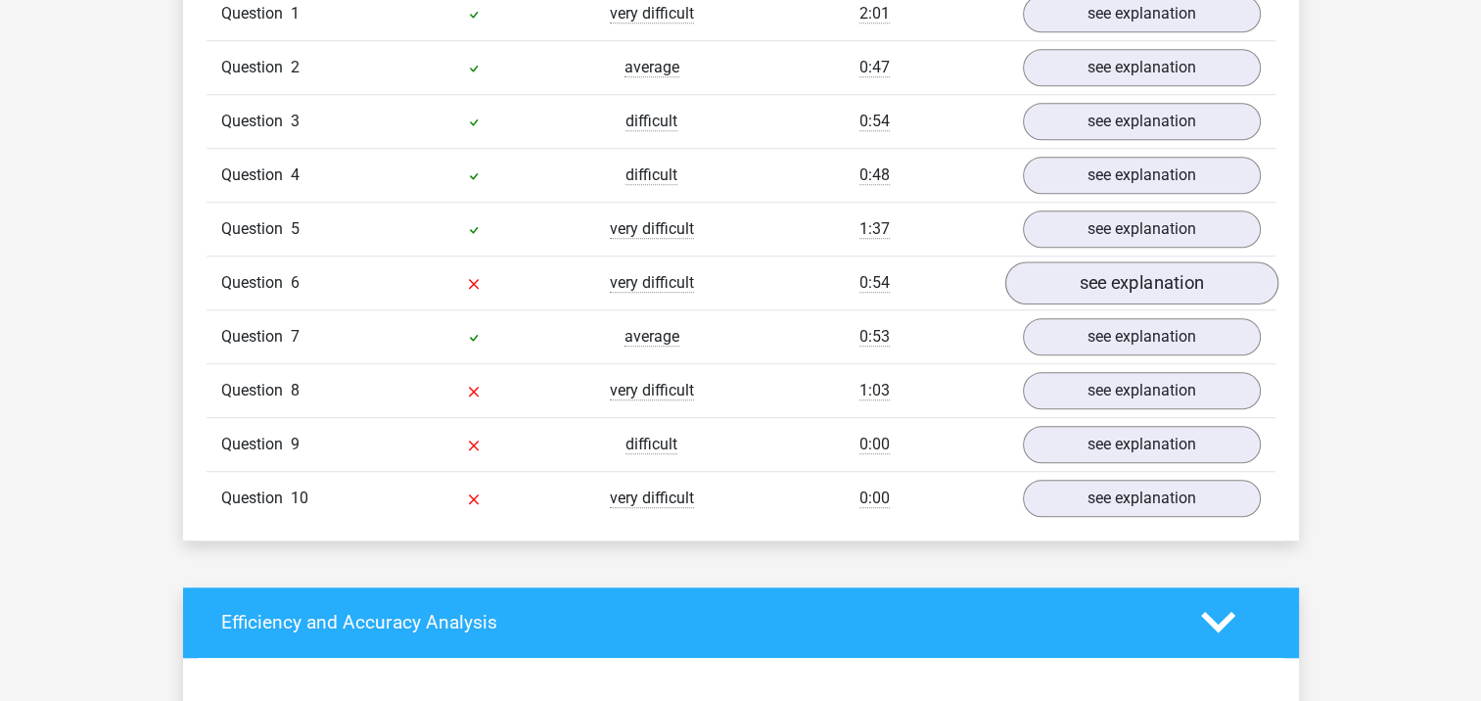
scroll to position [1664, 0]
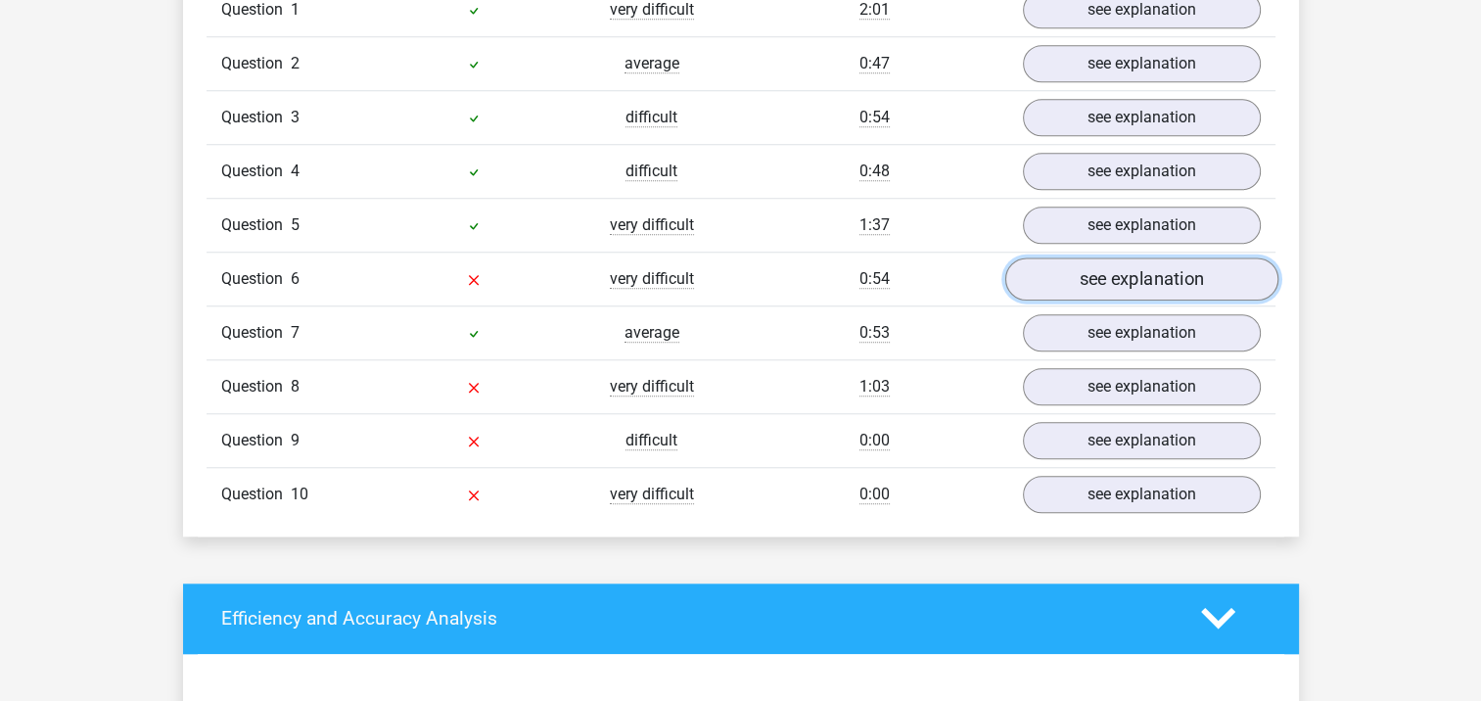
click at [1100, 282] on link "see explanation" at bounding box center [1140, 278] width 273 height 43
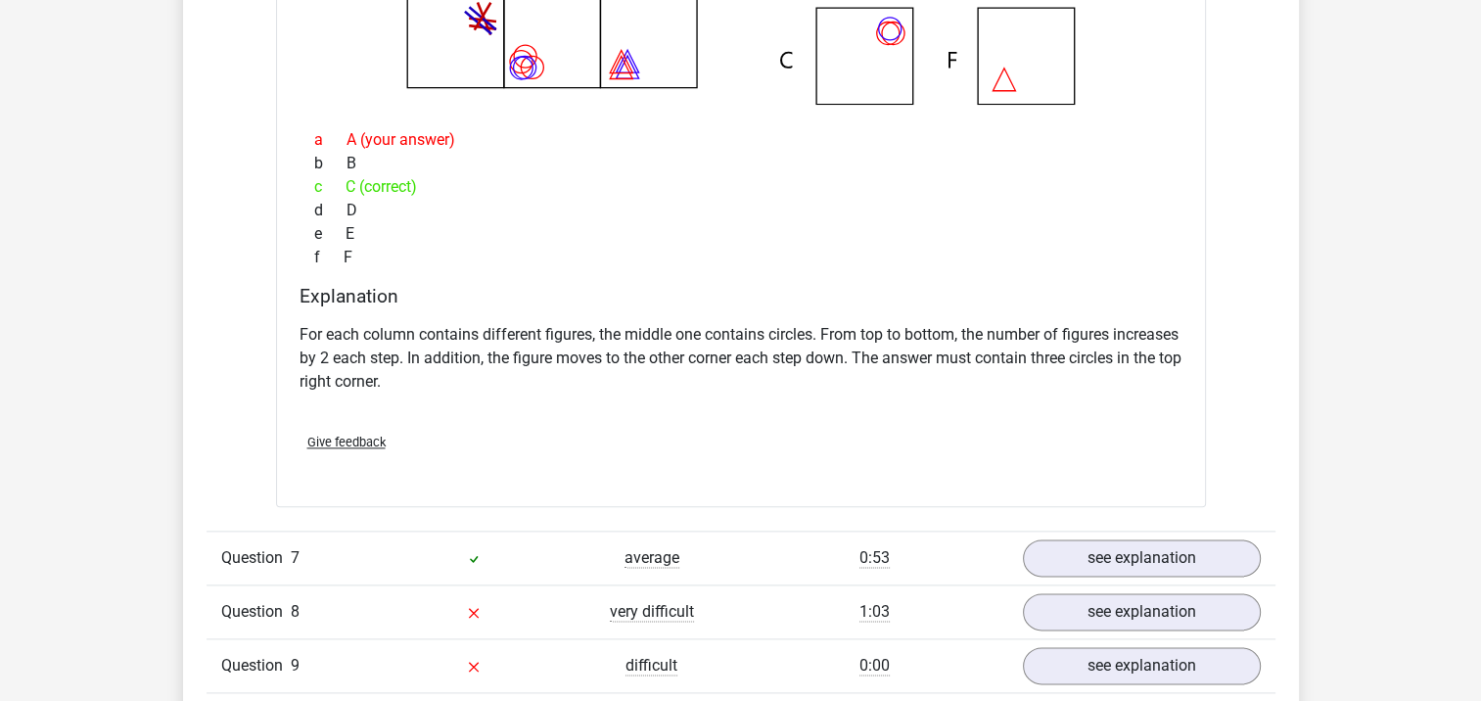
scroll to position [2447, 0]
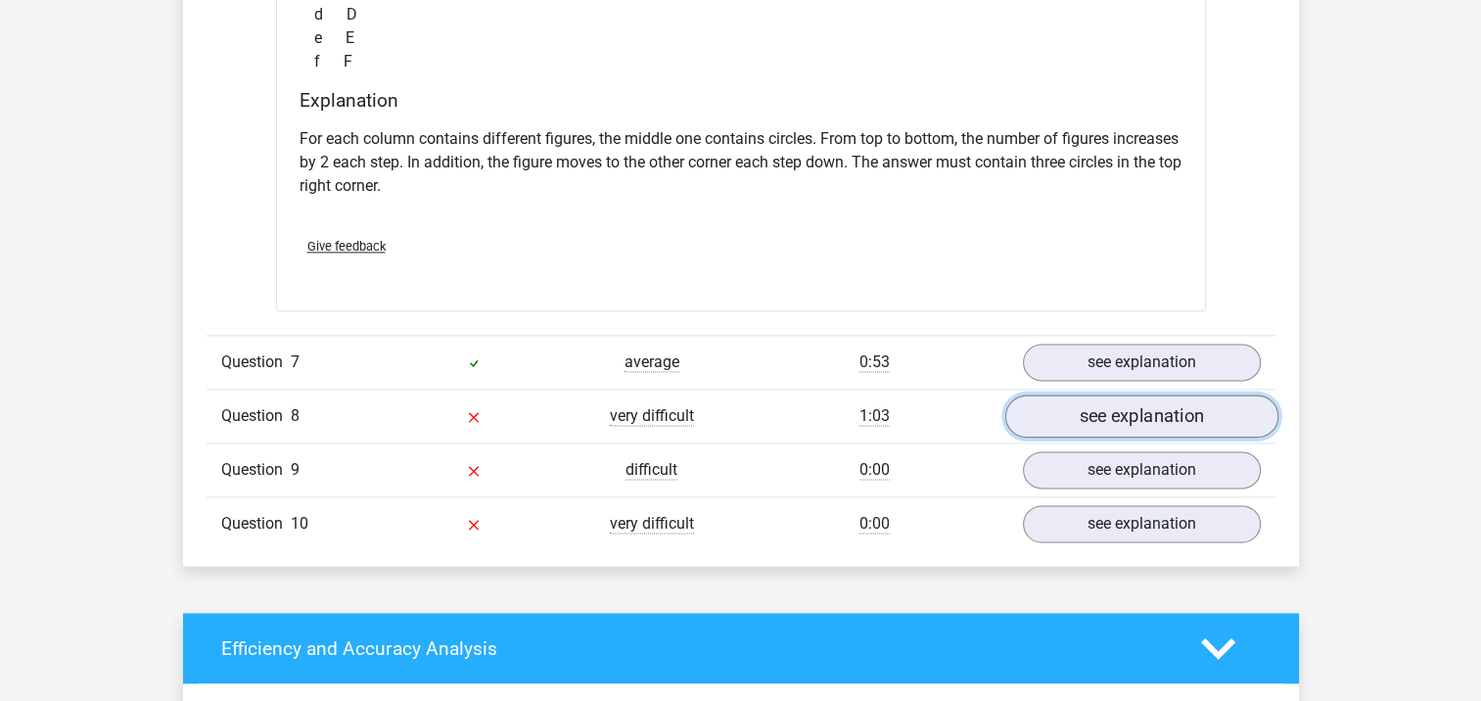
click at [1144, 408] on link "see explanation" at bounding box center [1140, 415] width 273 height 43
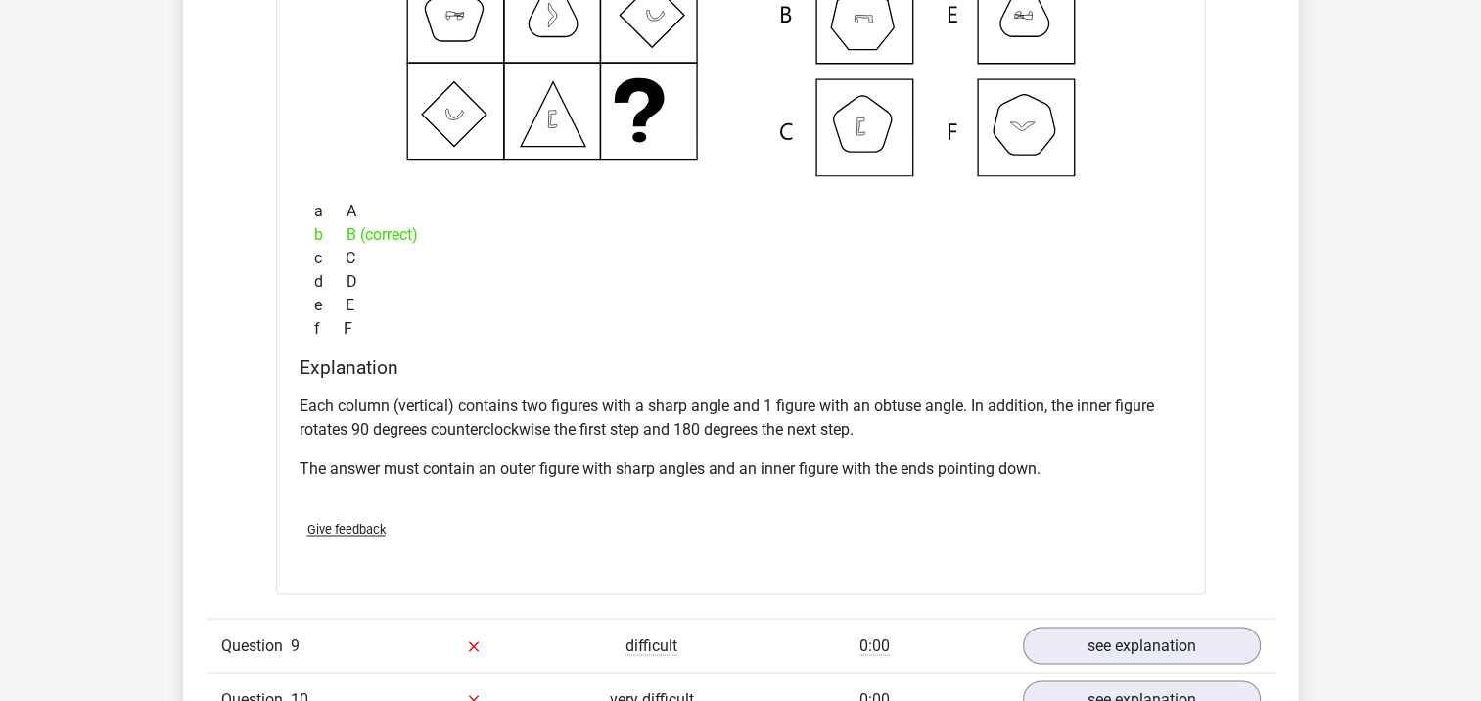
scroll to position [3328, 0]
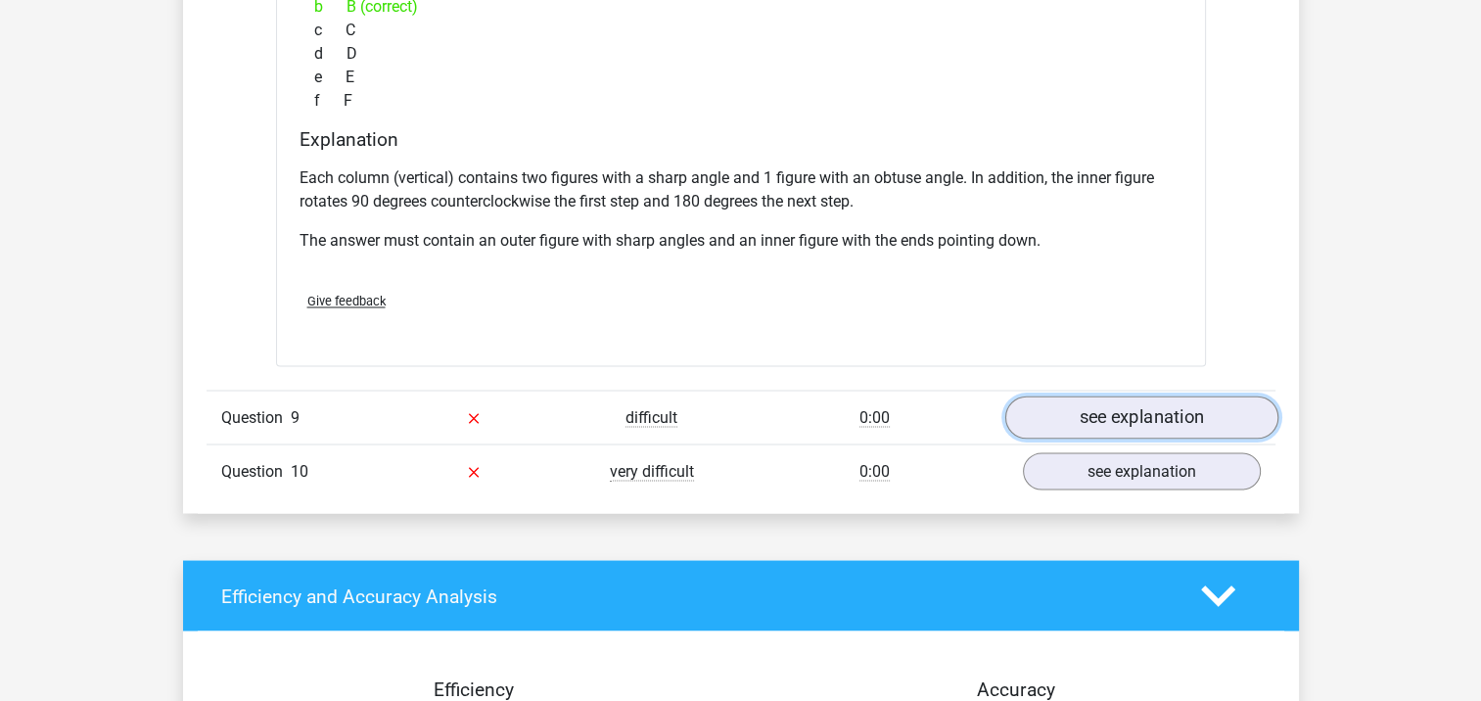
click at [1117, 415] on link "see explanation" at bounding box center [1140, 416] width 273 height 43
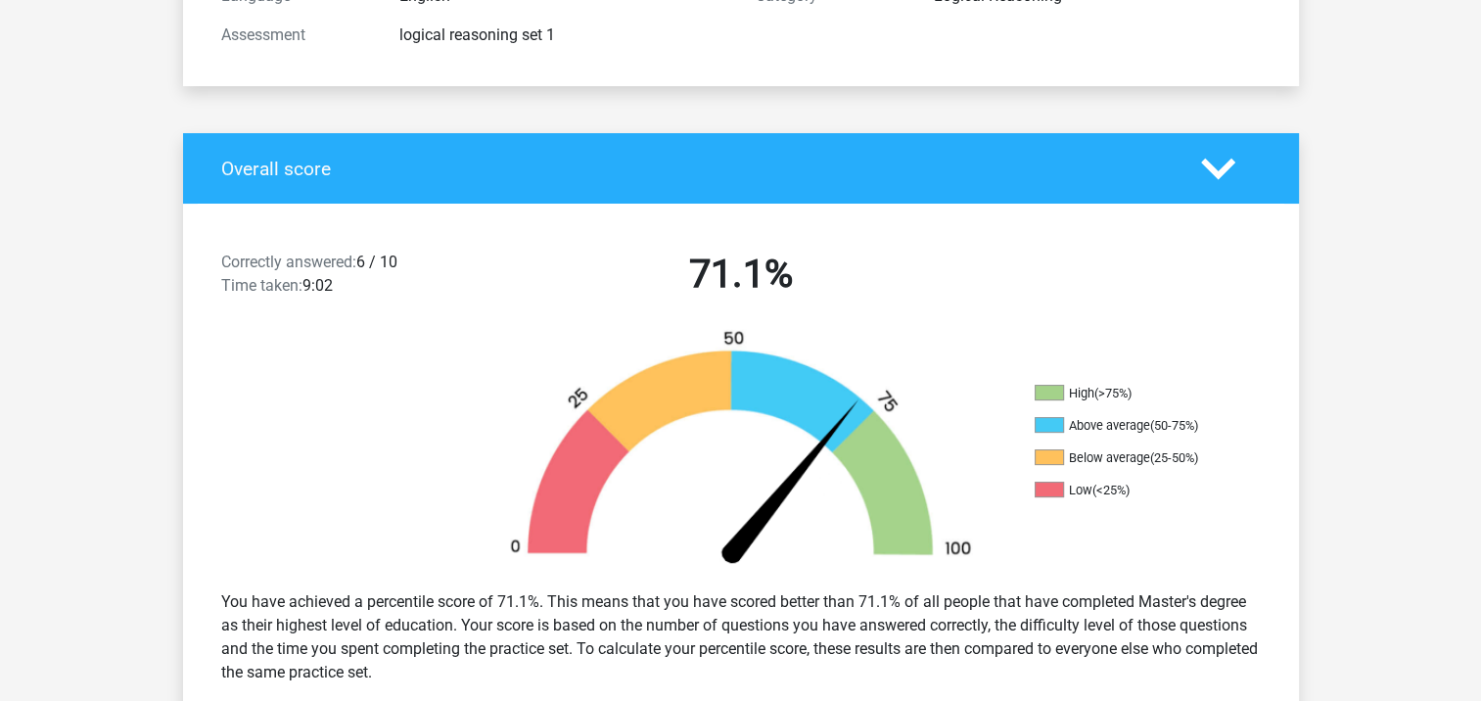
scroll to position [0, 0]
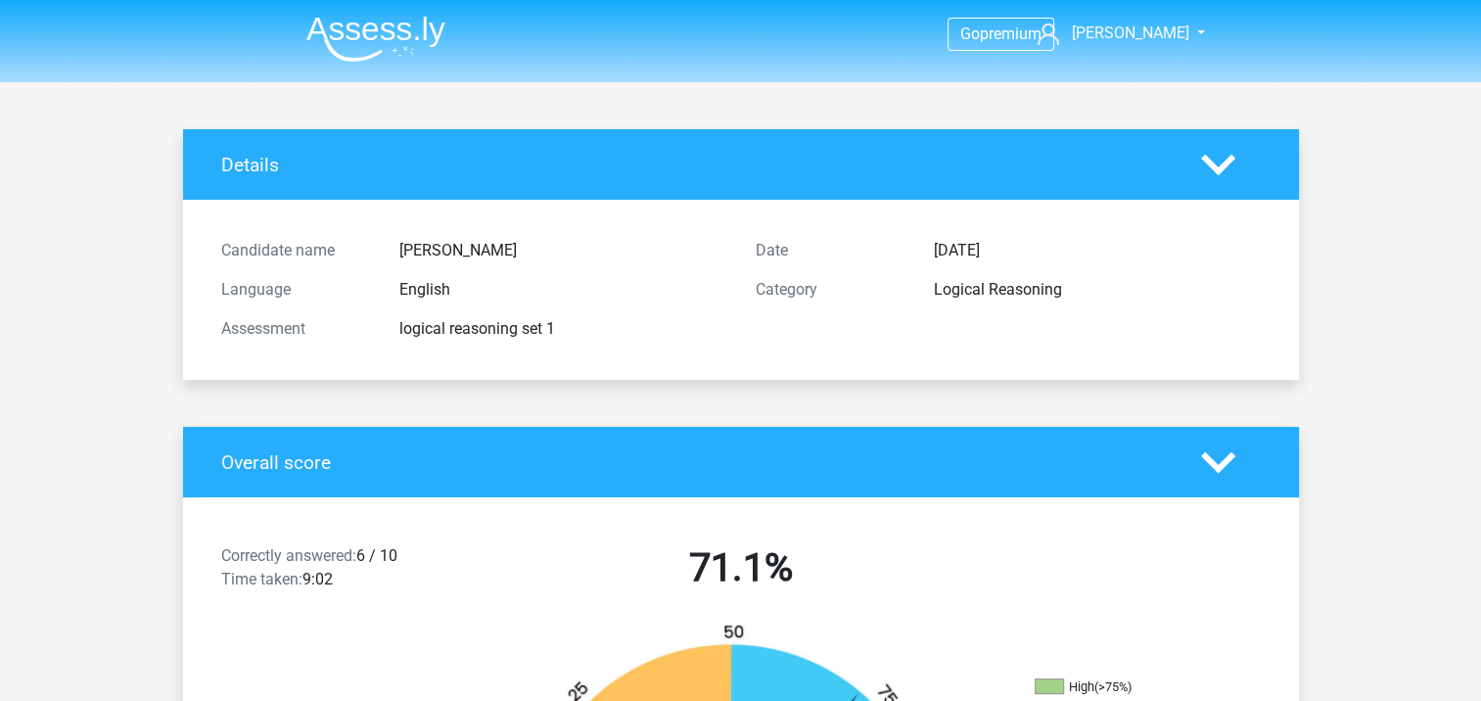
click at [382, 27] on img at bounding box center [375, 39] width 139 height 46
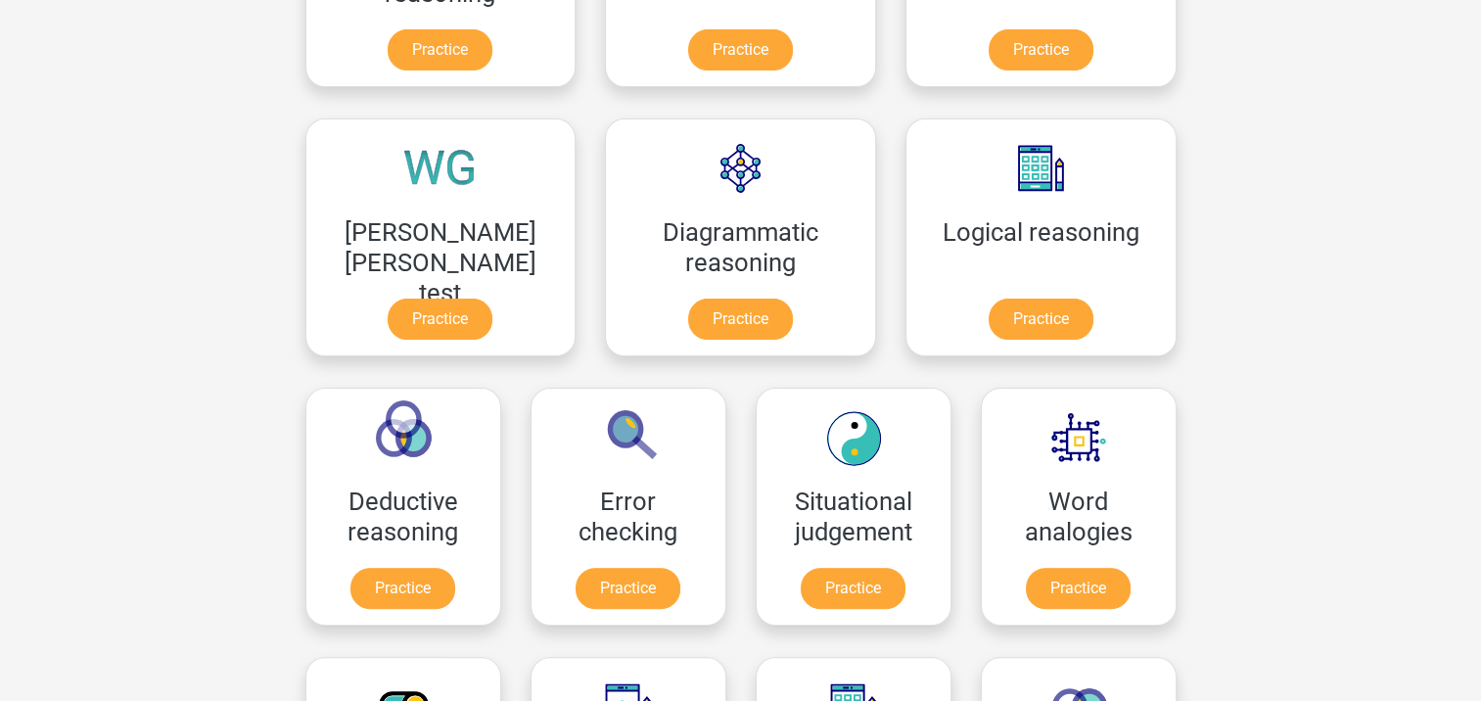
scroll to position [294, 0]
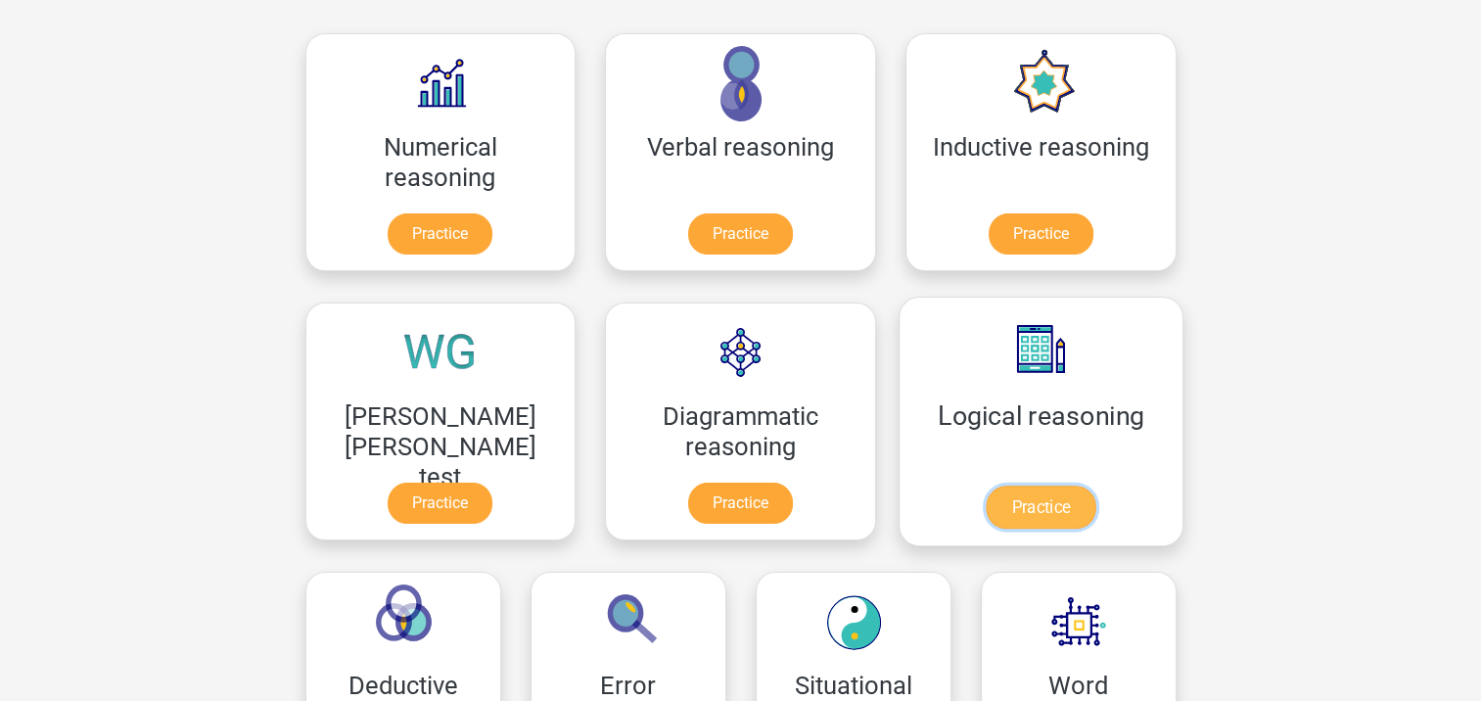
click at [986, 485] on link "Practice" at bounding box center [1041, 506] width 110 height 43
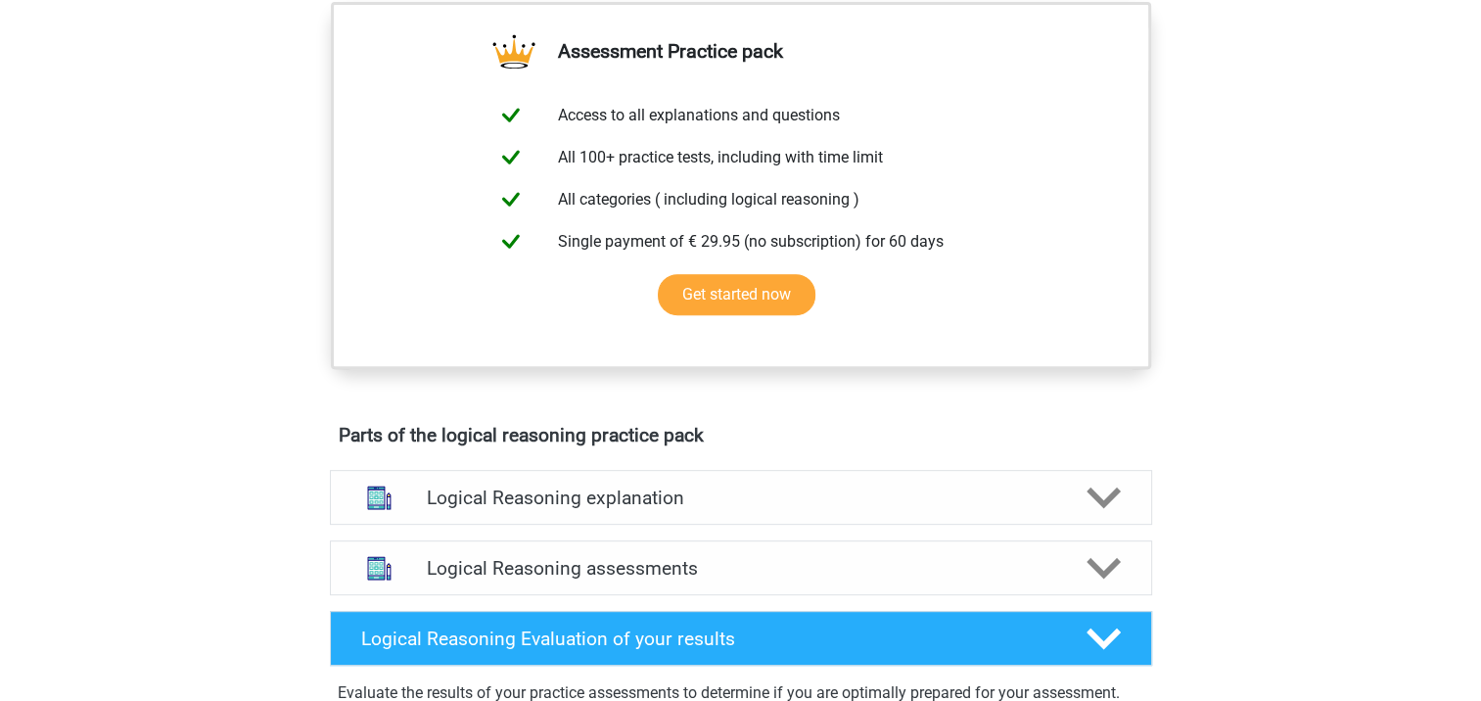
scroll to position [294, 0]
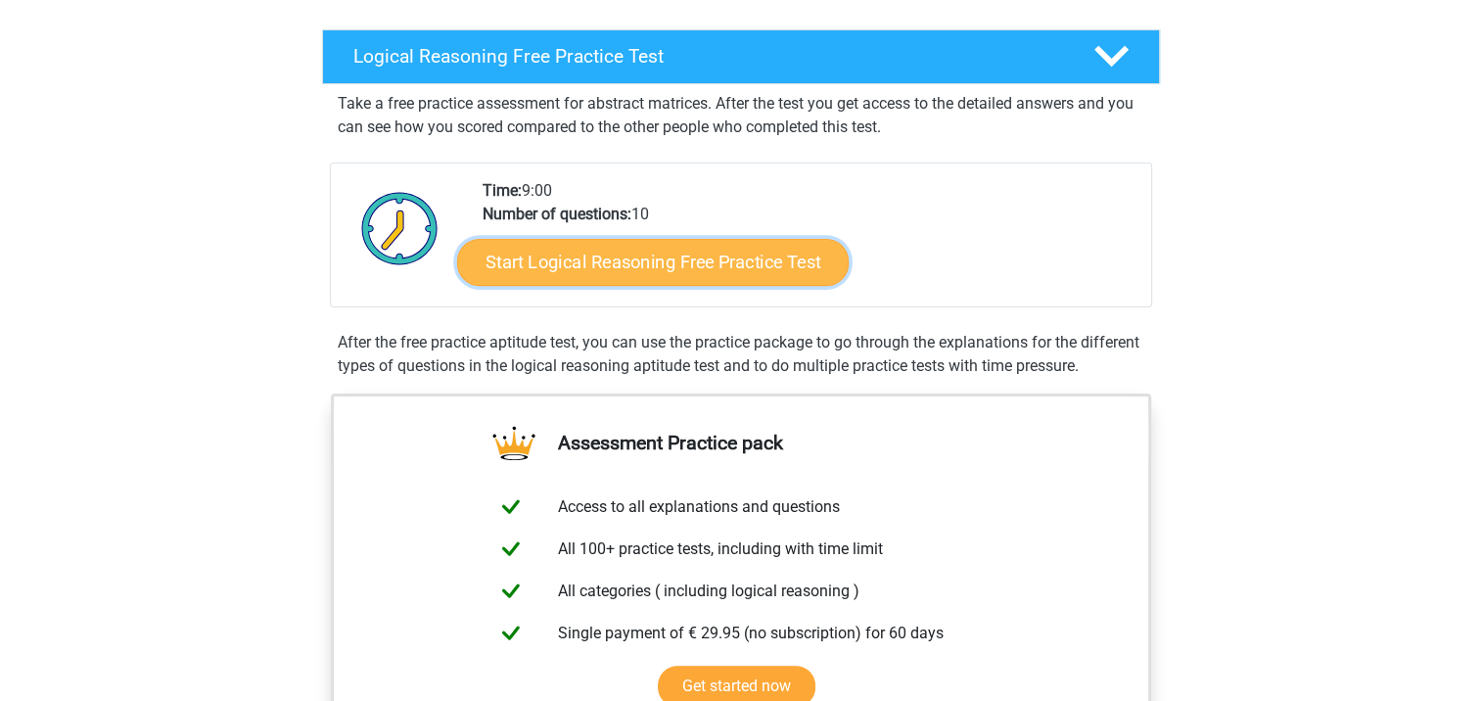
click at [667, 268] on link "Start Logical Reasoning Free Practice Test" at bounding box center [652, 261] width 391 height 47
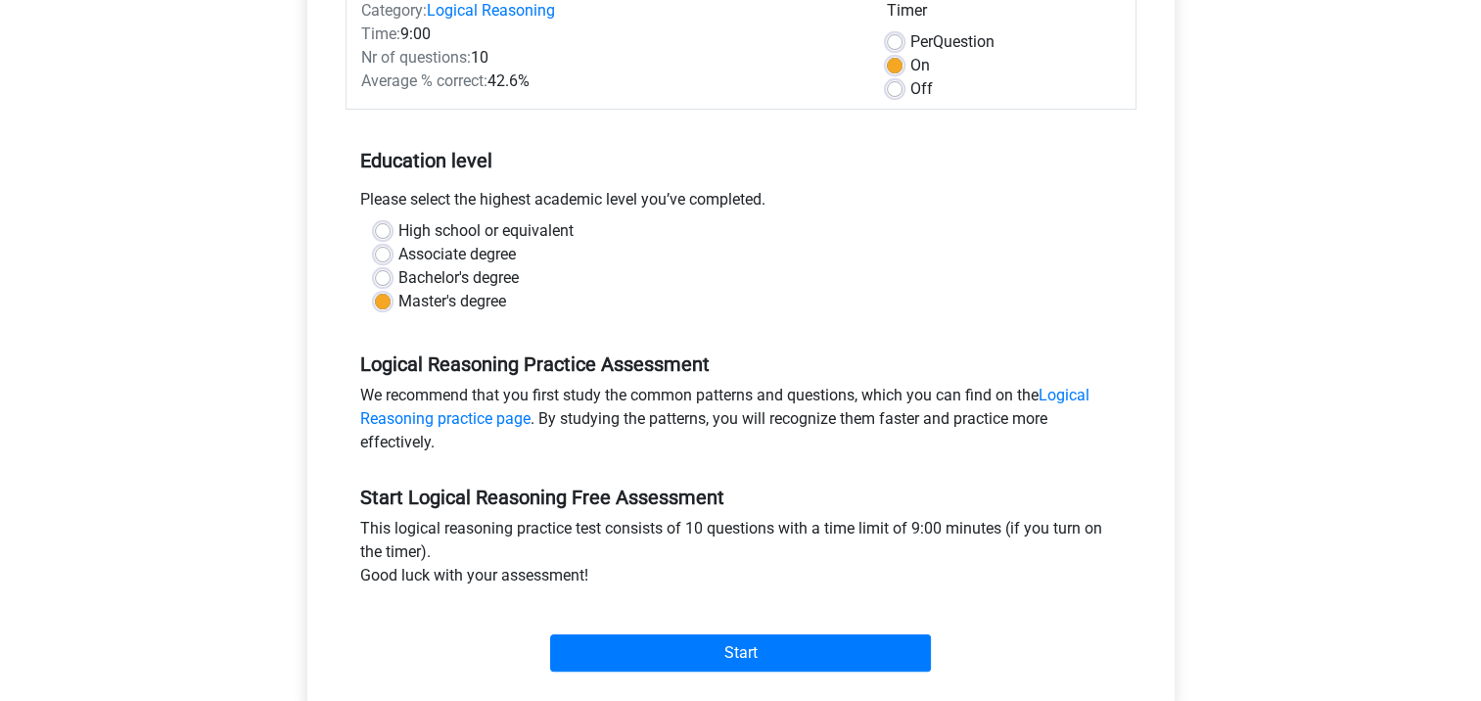
scroll to position [391, 0]
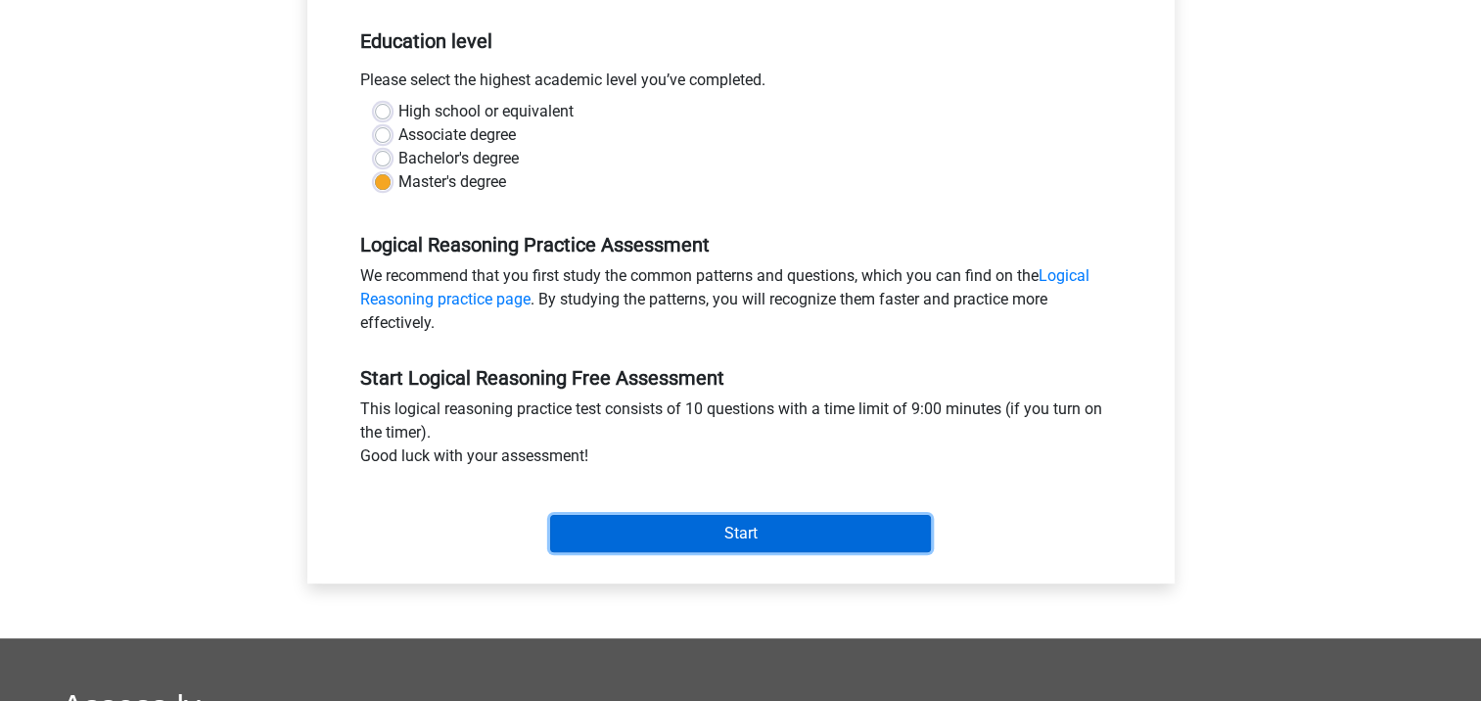
click at [702, 536] on input "Start" at bounding box center [740, 533] width 381 height 37
